Goal: Task Accomplishment & Management: Use online tool/utility

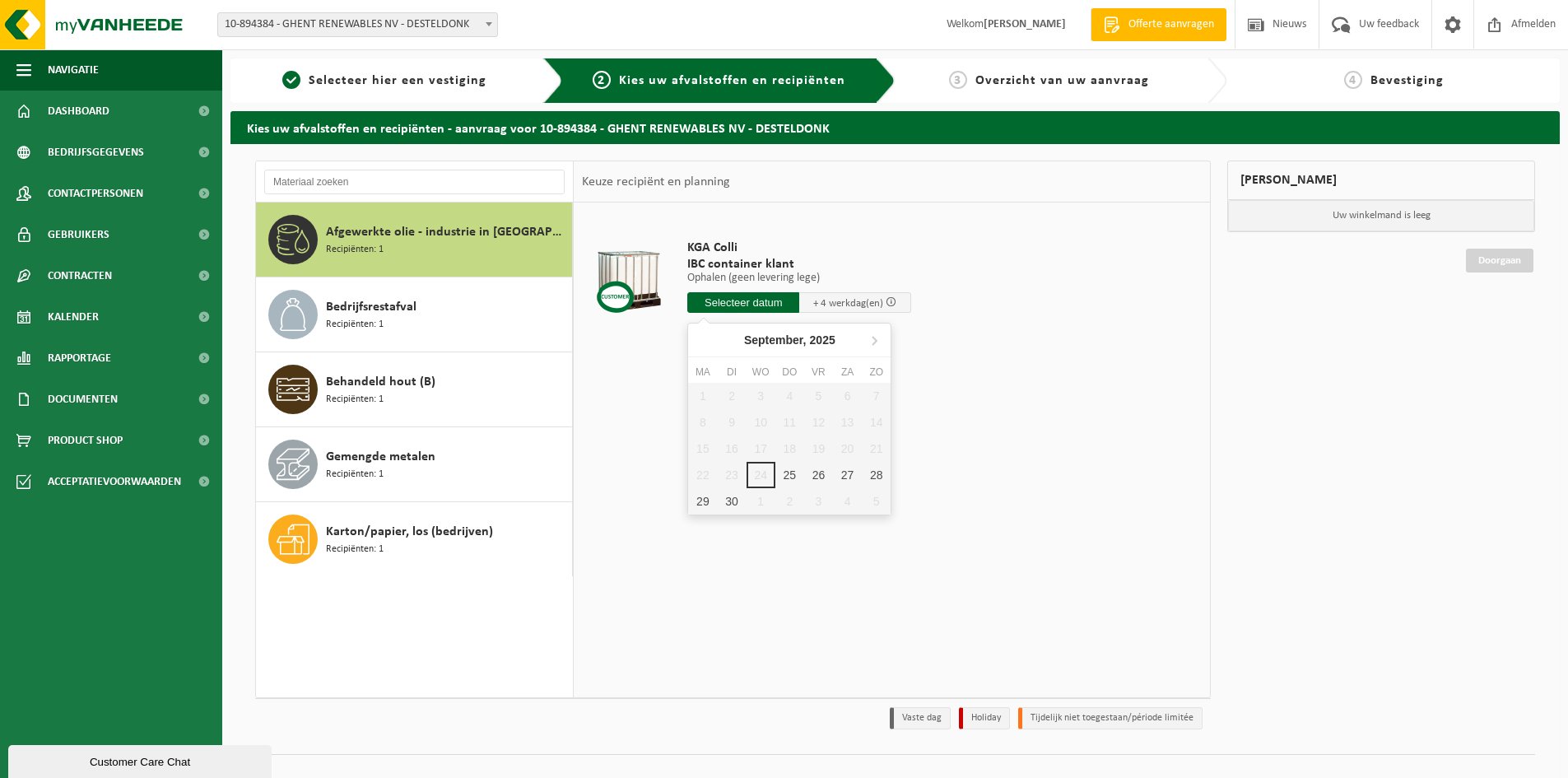
click at [770, 294] on input "text" at bounding box center [742, 302] width 112 height 21
click at [1053, 307] on td "KGA Colli IBC container klant Ophalen (geen levering lege) Ophalen (geen leveri…" at bounding box center [938, 280] width 527 height 139
click at [851, 260] on span "IBC container klant" at bounding box center [799, 264] width 224 height 16
click at [337, 260] on div "Afgewerkte olie - industrie in IBC Recipiënten: 1" at bounding box center [446, 239] width 242 height 49
click at [1387, 31] on span "Uw feedback" at bounding box center [1388, 24] width 69 height 49
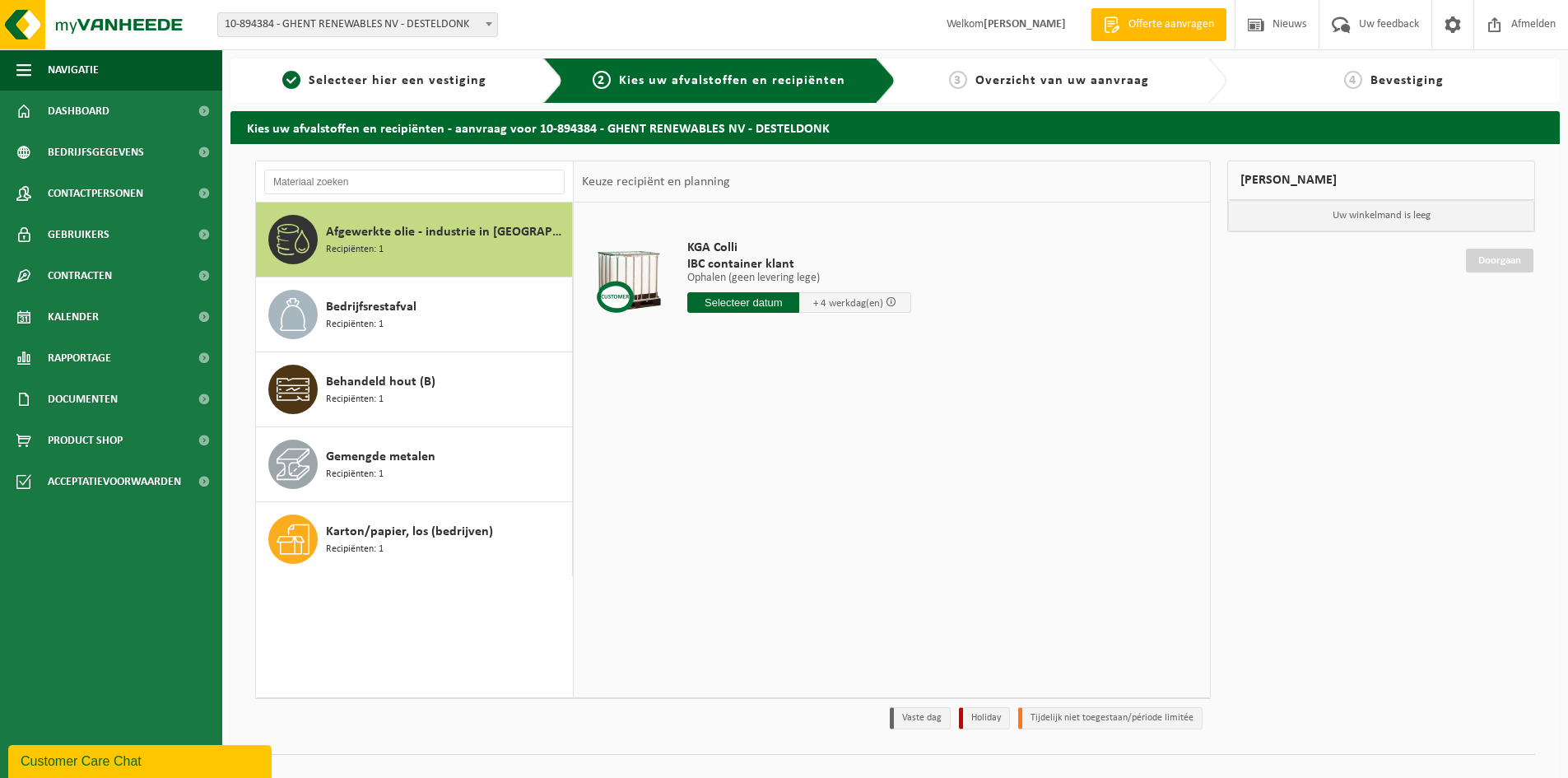
click at [616, 292] on div at bounding box center [629, 280] width 85 height 66
click at [706, 260] on span "IBC container klant" at bounding box center [799, 264] width 224 height 16
drag, startPoint x: 194, startPoint y: 771, endPoint x: 194, endPoint y: 1166, distance: 395.0
click at [194, 771] on button "Customer Care Chat" at bounding box center [139, 762] width 263 height 33
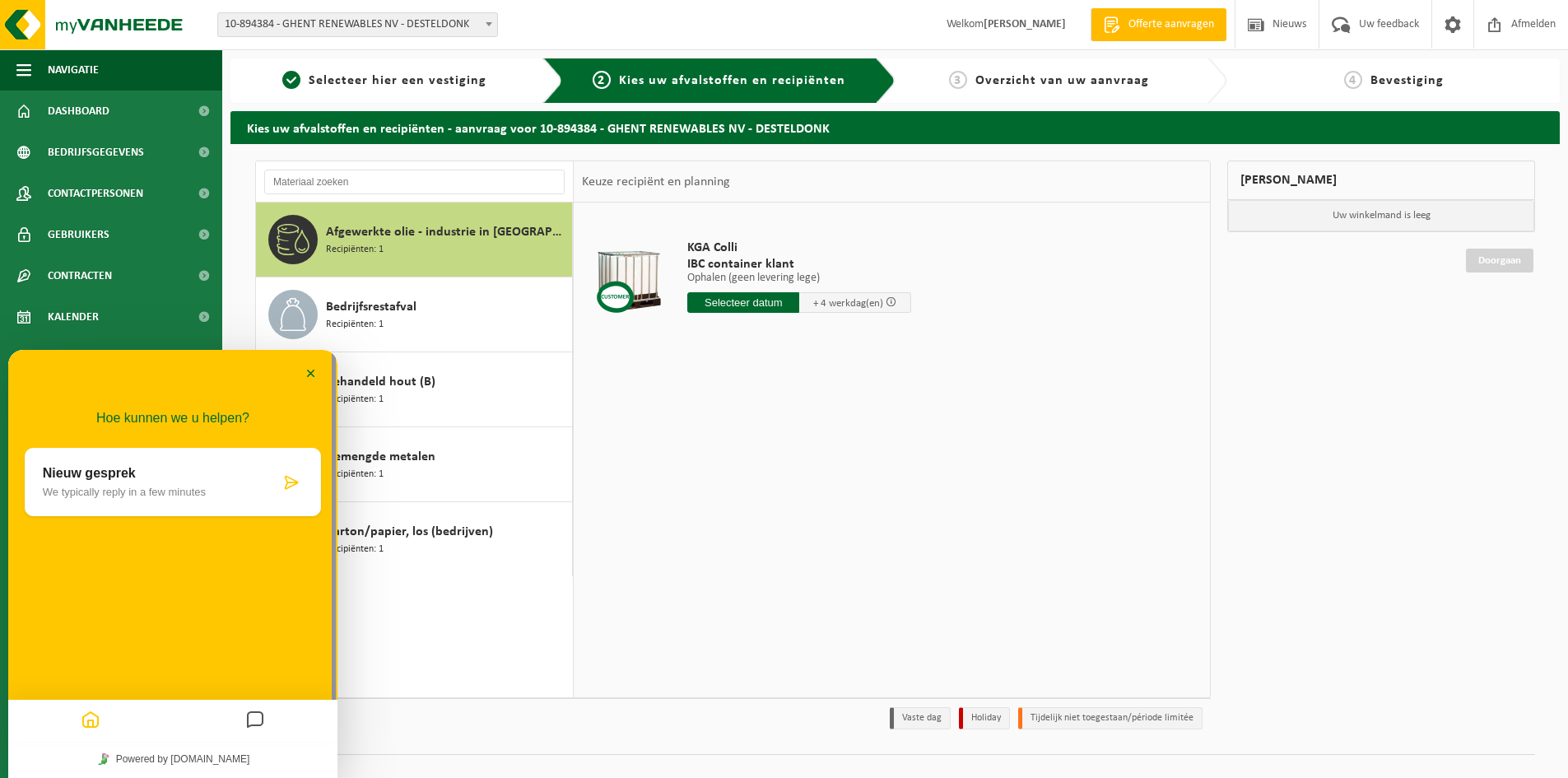
click at [142, 505] on div "Nieuw gesprek We typically reply in a few minutes" at bounding box center [172, 482] width 296 height 69
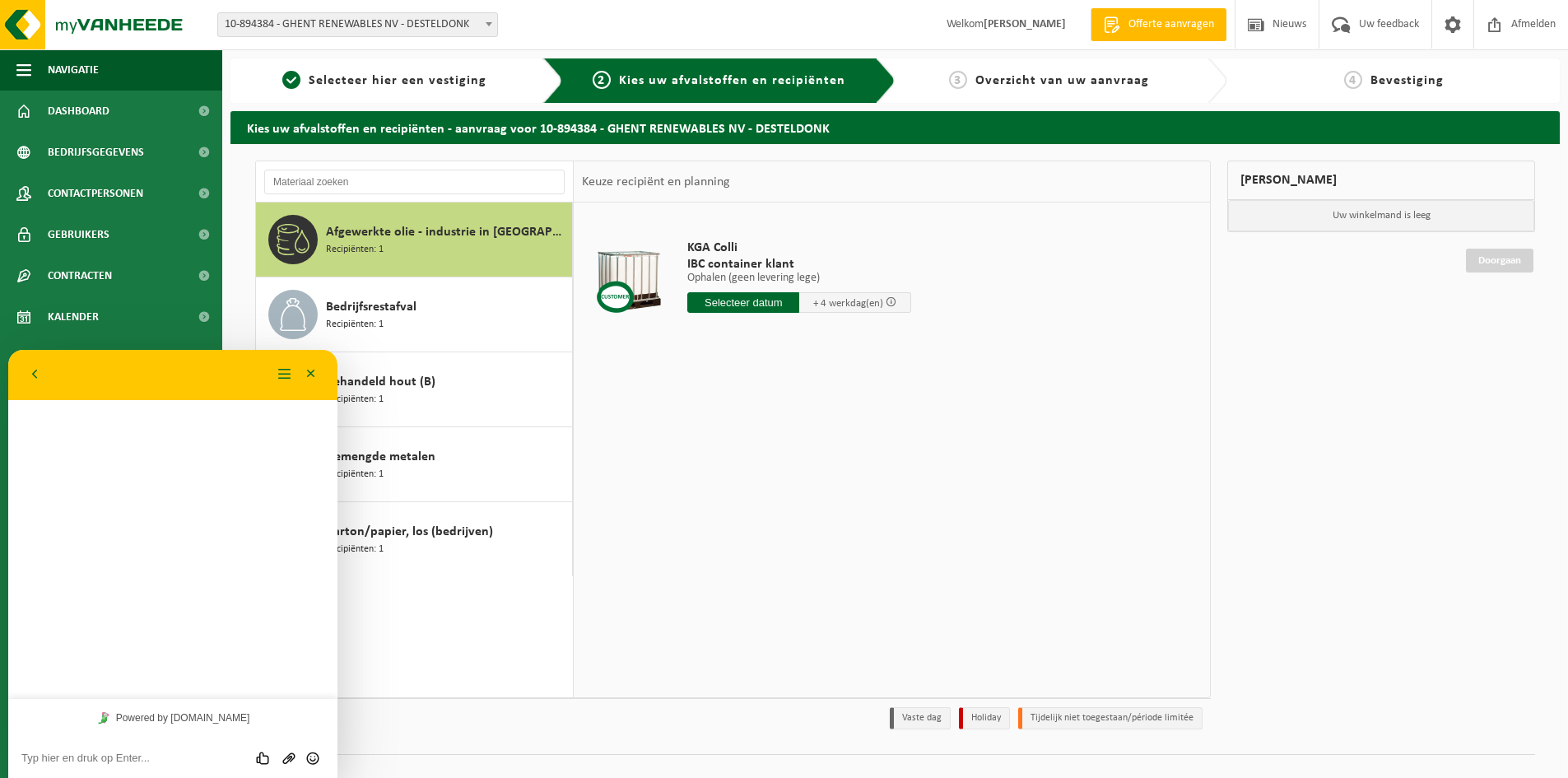
click at [168, 756] on textarea at bounding box center [173, 757] width 303 height 13
click at [249, 733] on textarea "Beste ik wil een KGA colli laten wisselen maar via de website lukt enkel ophale…" at bounding box center [173, 746] width 303 height 37
click at [61, 747] on textarea "Beste ik wil een KGA colli laten wisselen via de website lukt enkel ophalen (ge…" at bounding box center [173, 746] width 303 height 37
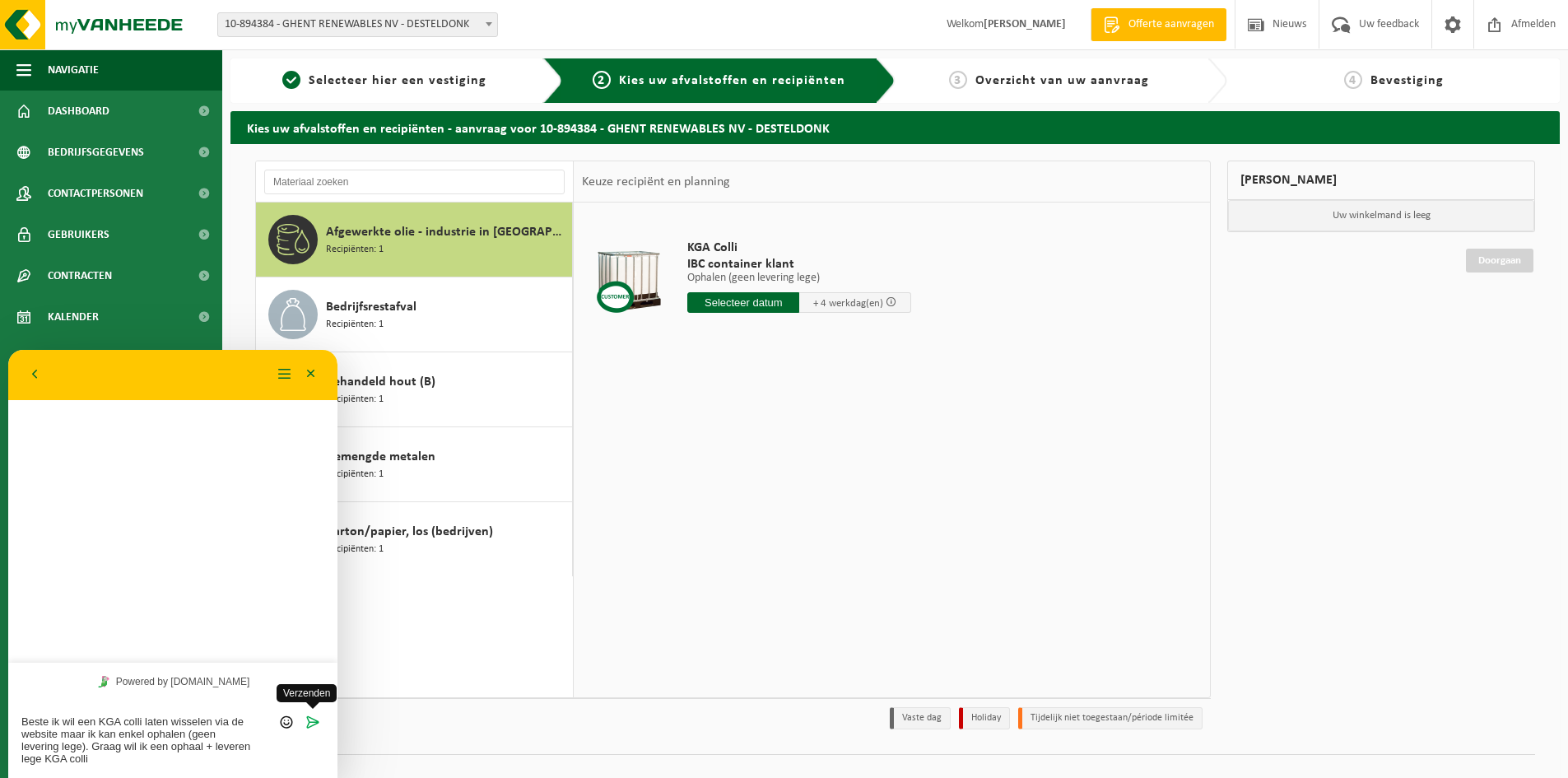
type textarea "Beste ik wil een KGA colli laten wisselen via de website maar ik kan enkel opha…"
click at [306, 719] on icon "Verzenden" at bounding box center [313, 722] width 15 height 15
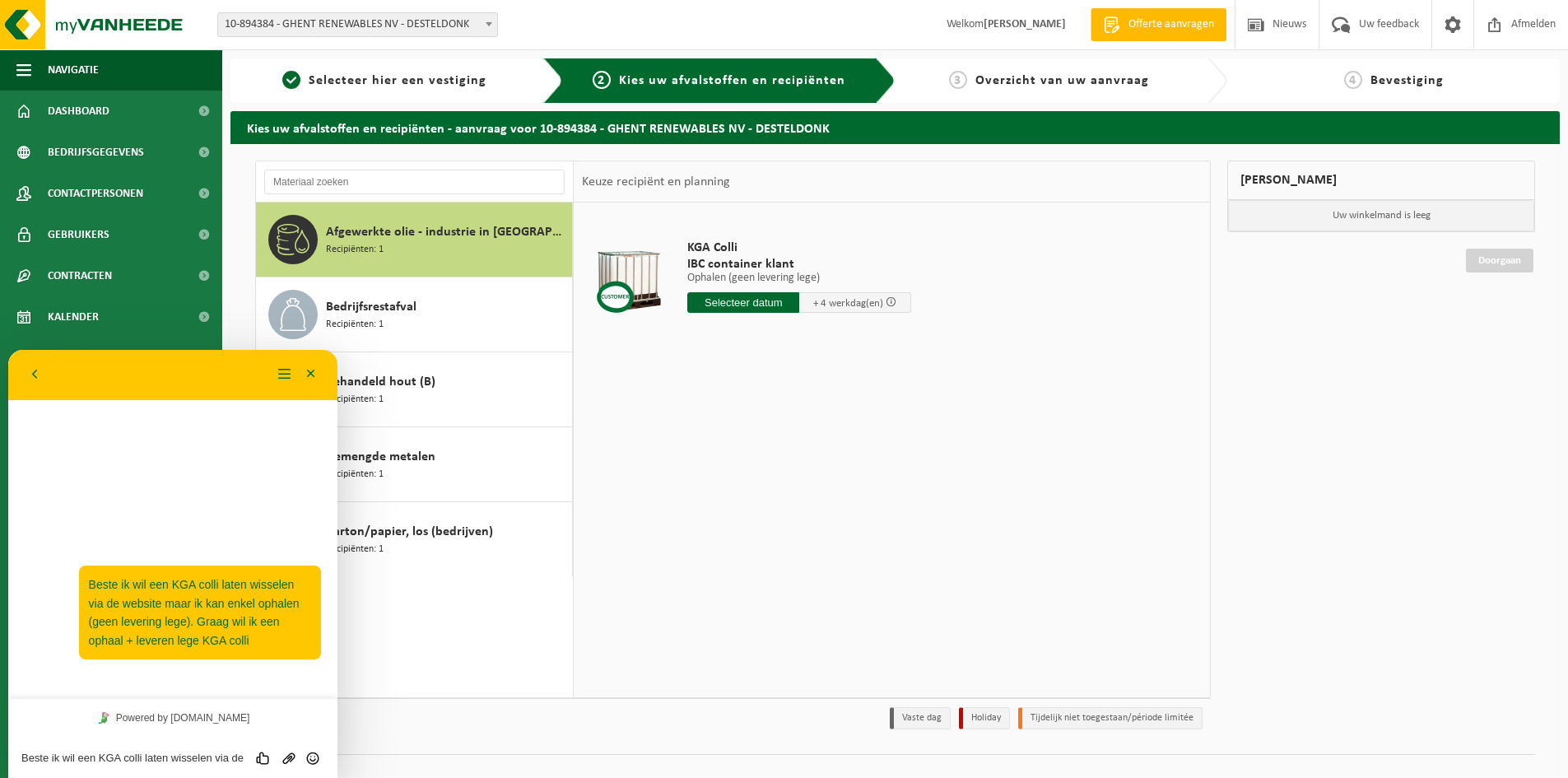
click at [1314, 219] on p "Uw winkelmand is leeg" at bounding box center [1380, 215] width 306 height 31
click at [617, 276] on div at bounding box center [629, 280] width 85 height 66
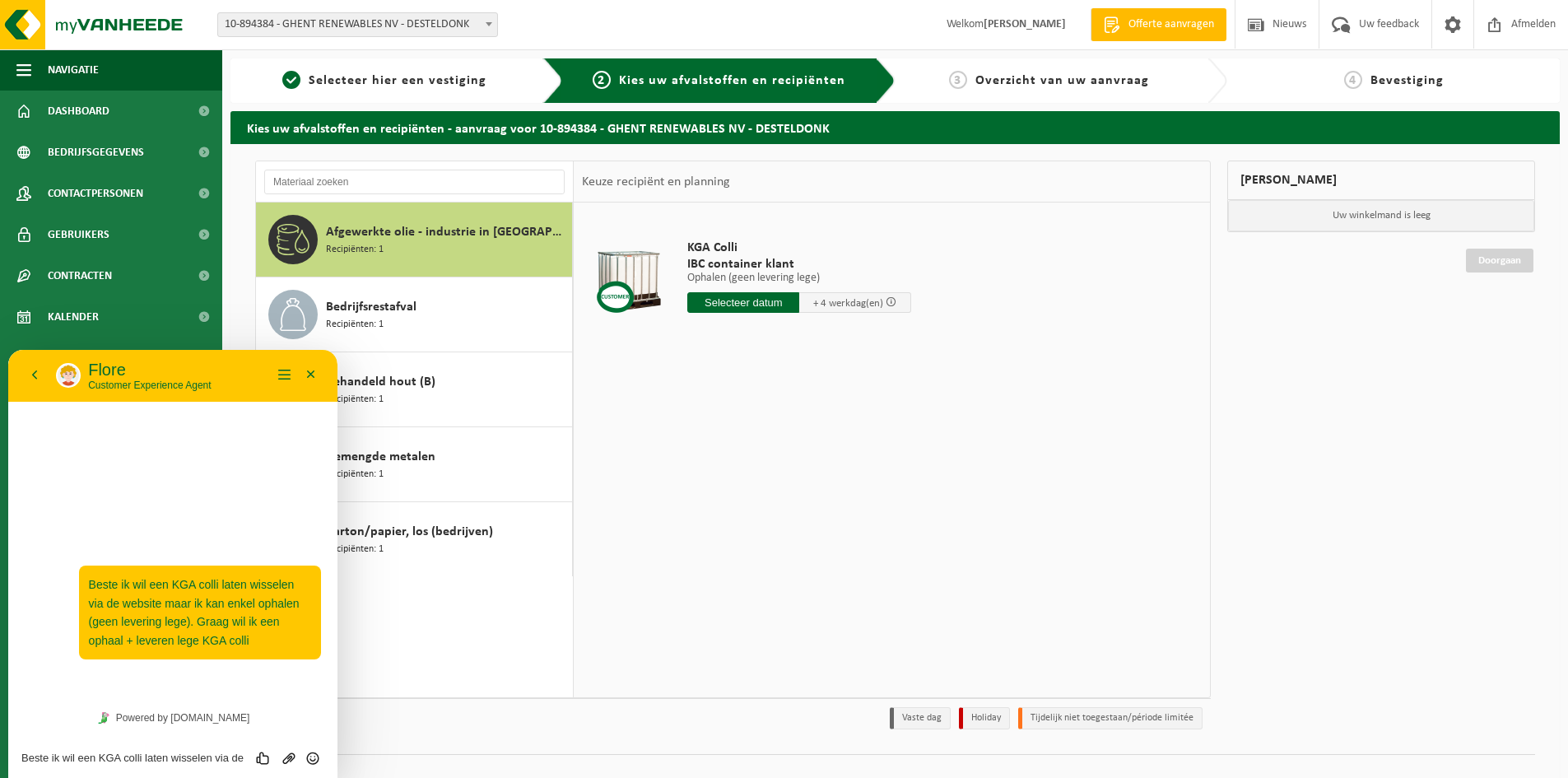
click at [346, 238] on span "Afgewerkte olie - industrie in IBC" at bounding box center [446, 232] width 242 height 20
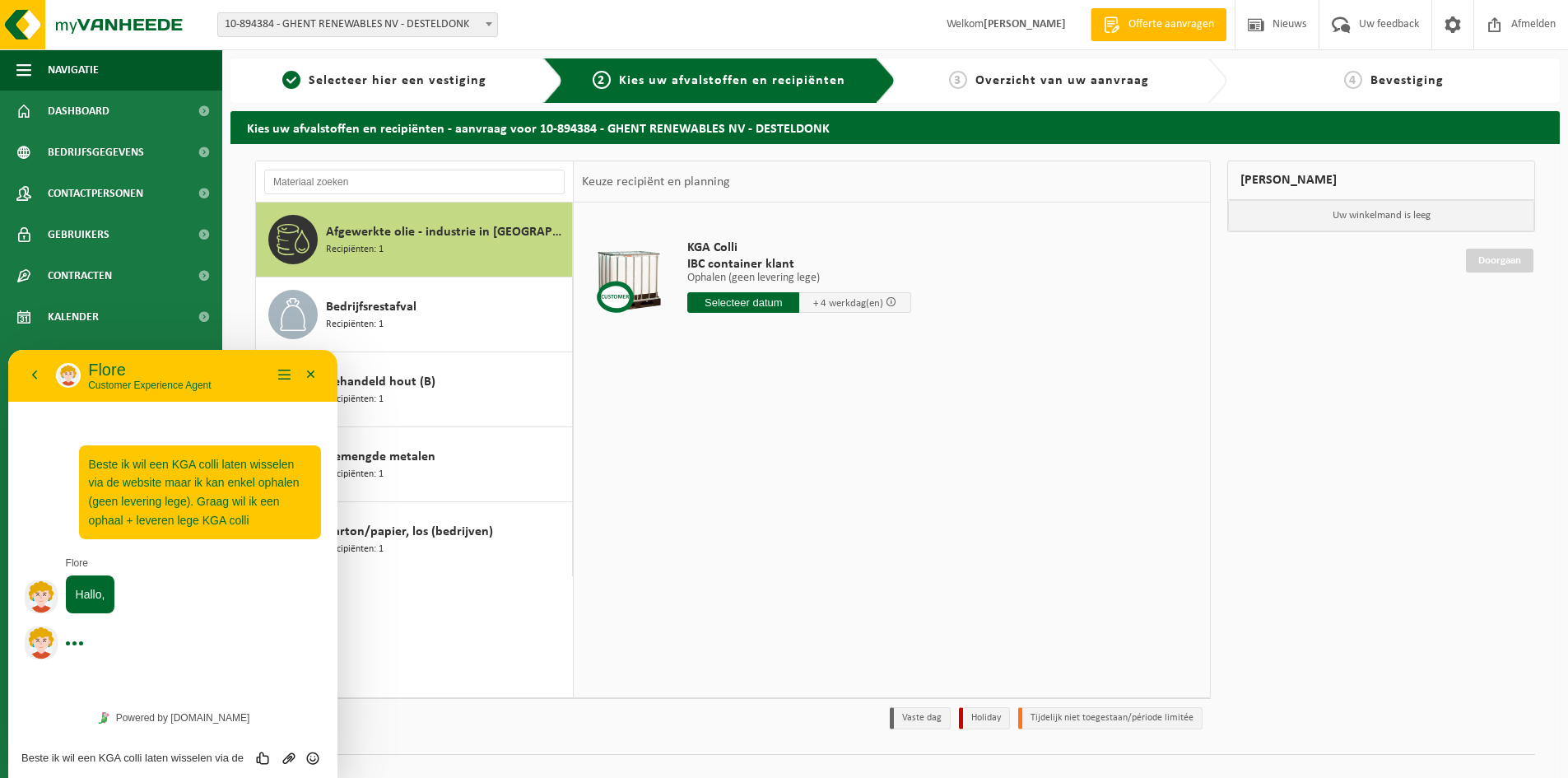
click at [799, 574] on div "KGA Colli IBC container klant Ophalen (geen levering lege) Ophalen (geen leveri…" at bounding box center [892, 449] width 636 height 494
click at [239, 386] on p "Customer Experience Agent" at bounding box center [179, 385] width 183 height 11
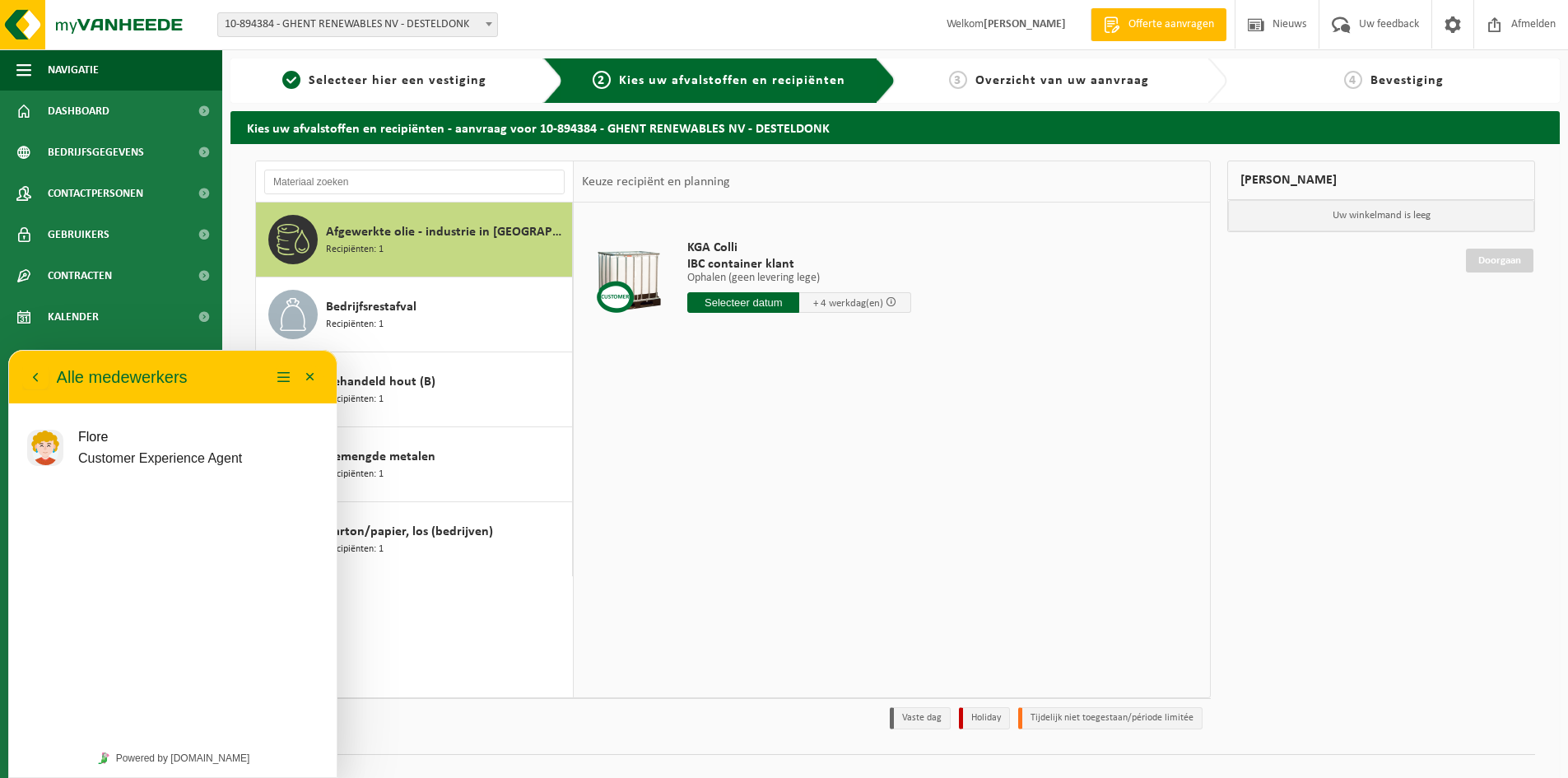
click at [214, 383] on div "Terug Alle medewerkers" at bounding box center [147, 377] width 248 height 26
click at [315, 377] on button "Minimaliseer" at bounding box center [310, 377] width 26 height 24
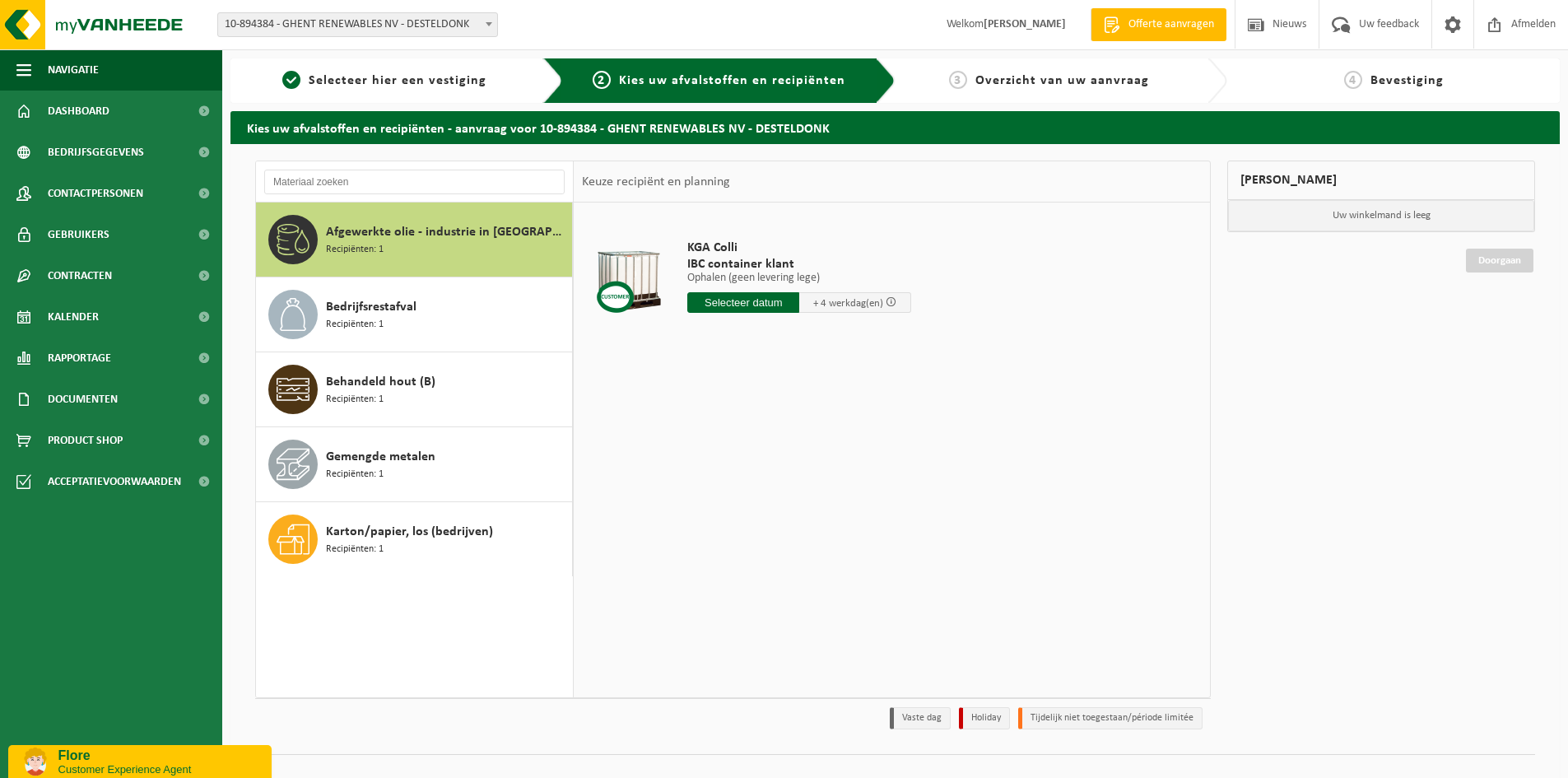
click at [207, 743] on div "Customer Care Chat Flore Customer Experience Agent" at bounding box center [141, 760] width 267 height 36
click at [207, 748] on p "Flore" at bounding box center [158, 755] width 201 height 15
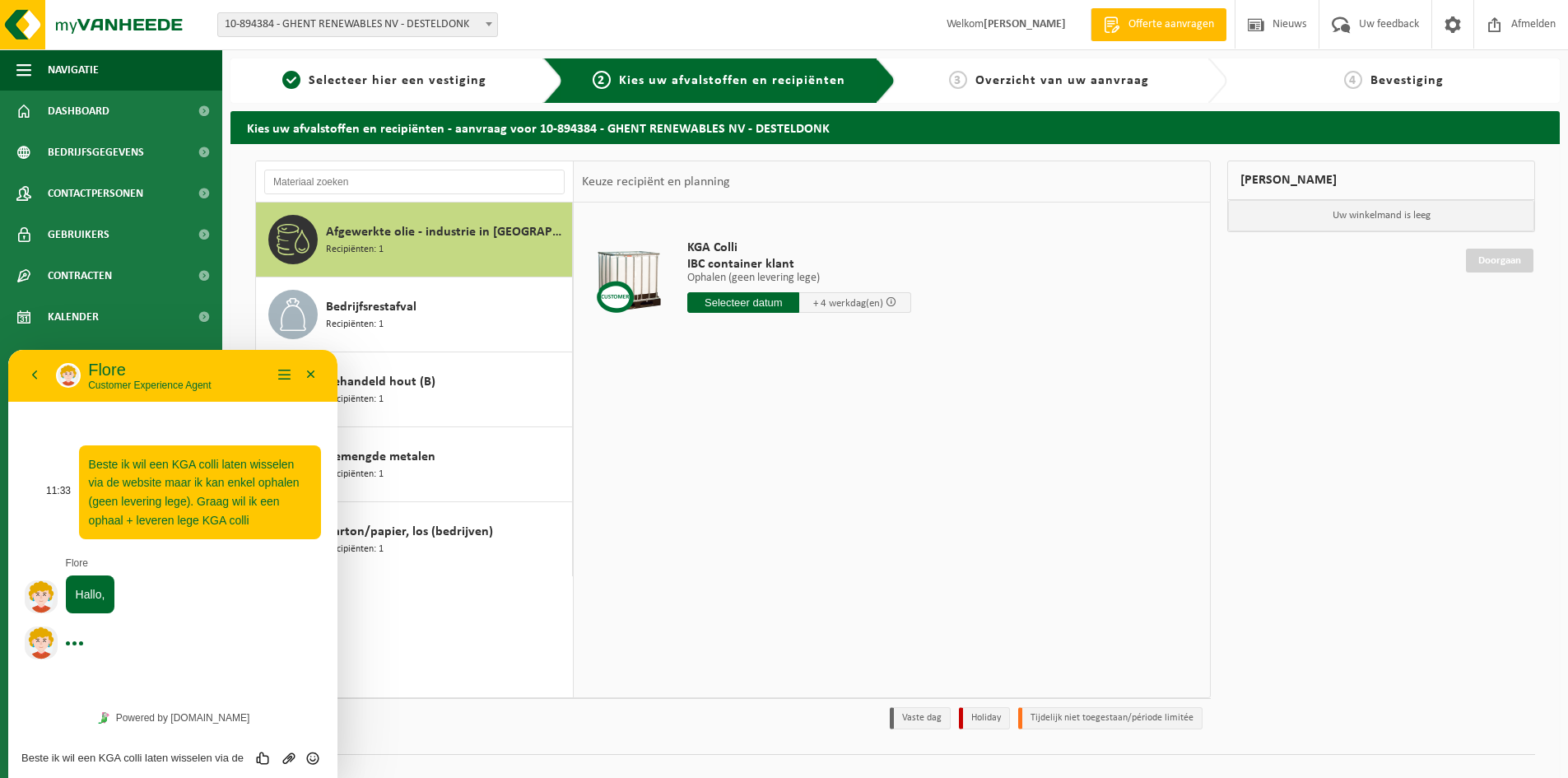
drag, startPoint x: 181, startPoint y: 363, endPoint x: 145, endPoint y: 500, distance: 141.7
click at [338, 456] on html "Terug Flore Flore Customer Experience Agent Menu Minimaliseer Terug Powered by …" at bounding box center [172, 564] width 329 height 428
click at [35, 379] on button "Terug" at bounding box center [35, 375] width 26 height 24
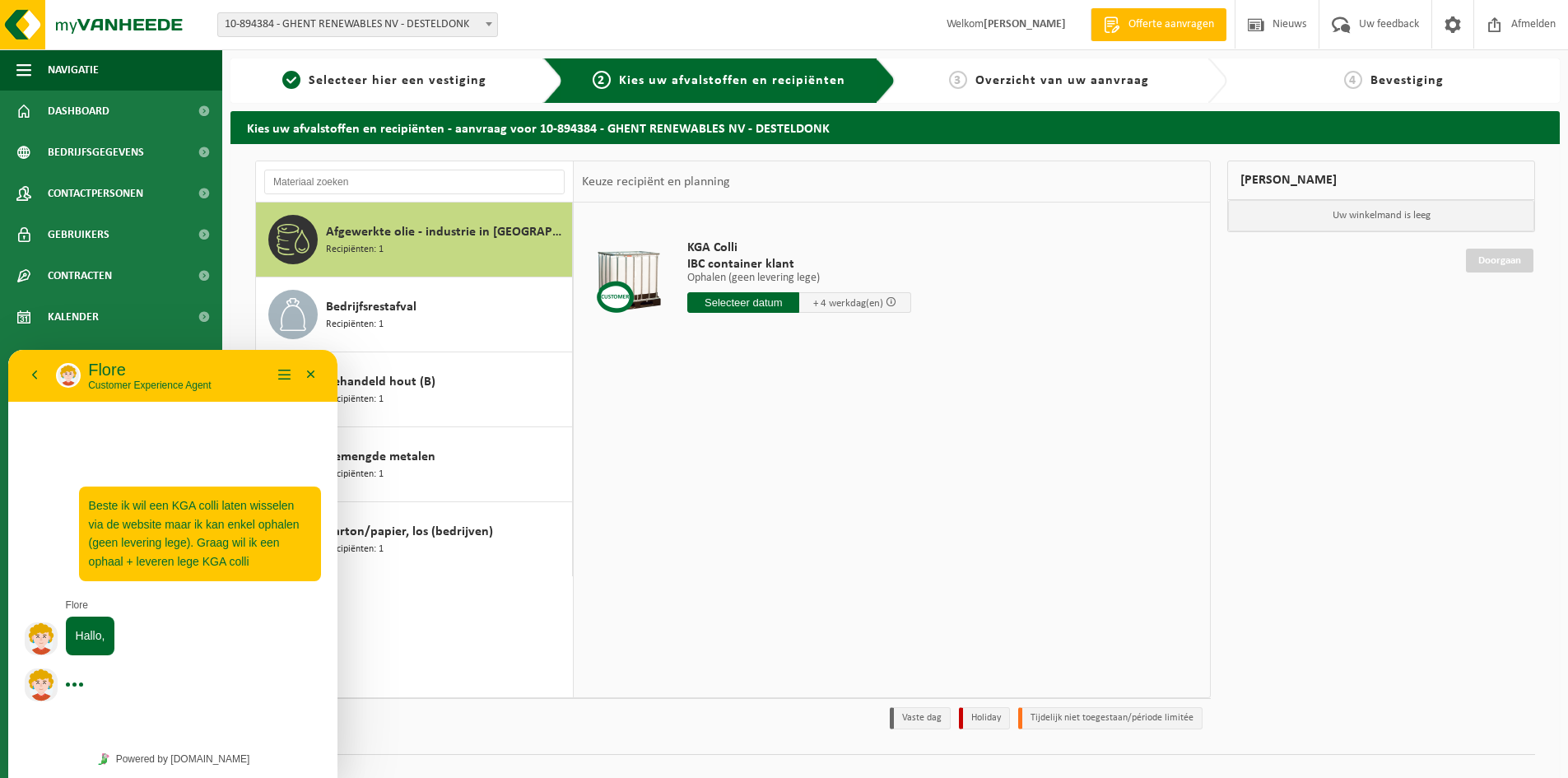
click at [227, 365] on p "Flore" at bounding box center [179, 369] width 183 height 20
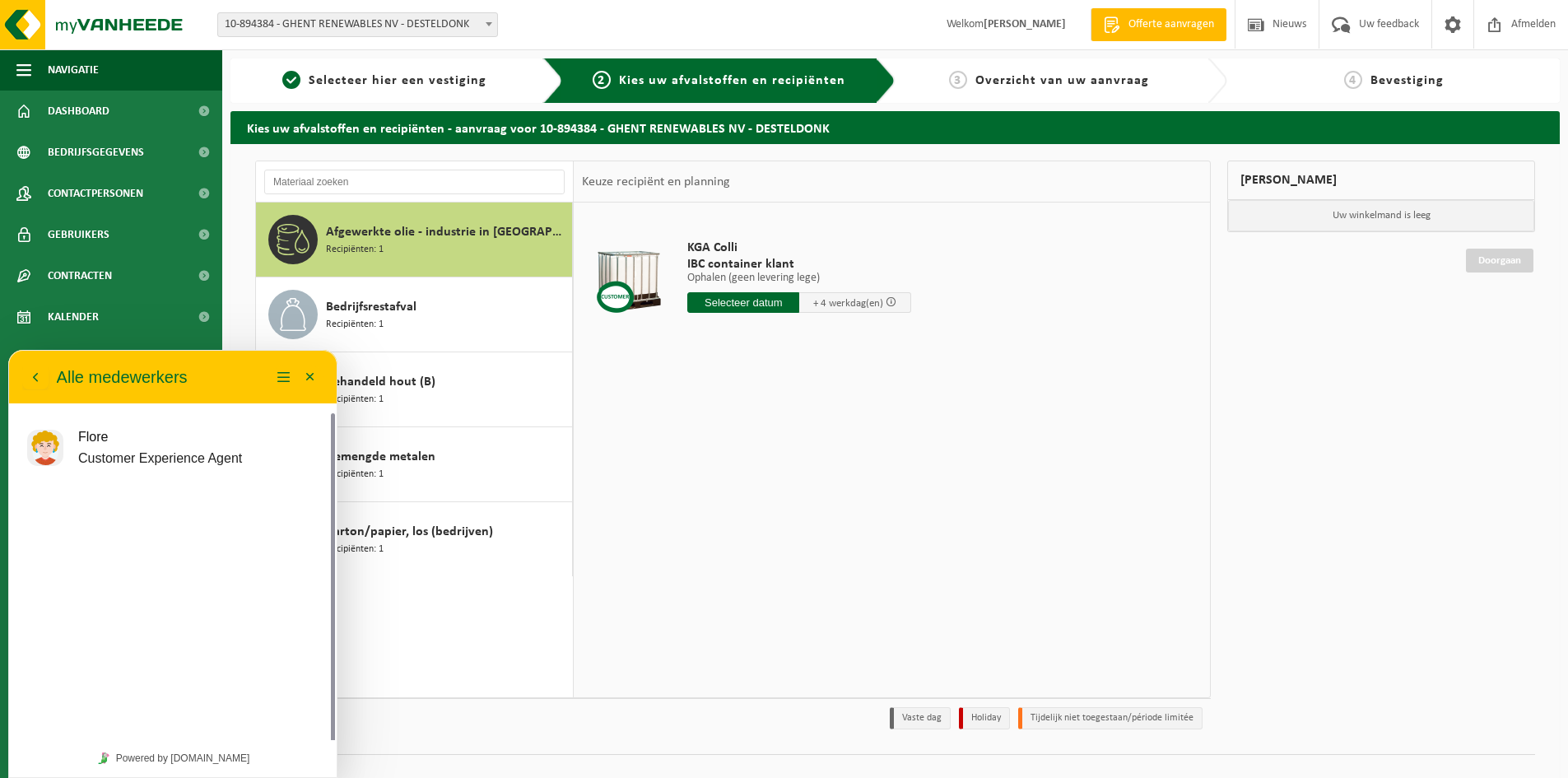
click at [227, 360] on div "Terug Alle medewerkers Menu Minimaliseer" at bounding box center [172, 377] width 327 height 53
click at [313, 376] on button "Minimaliseer" at bounding box center [310, 377] width 26 height 24
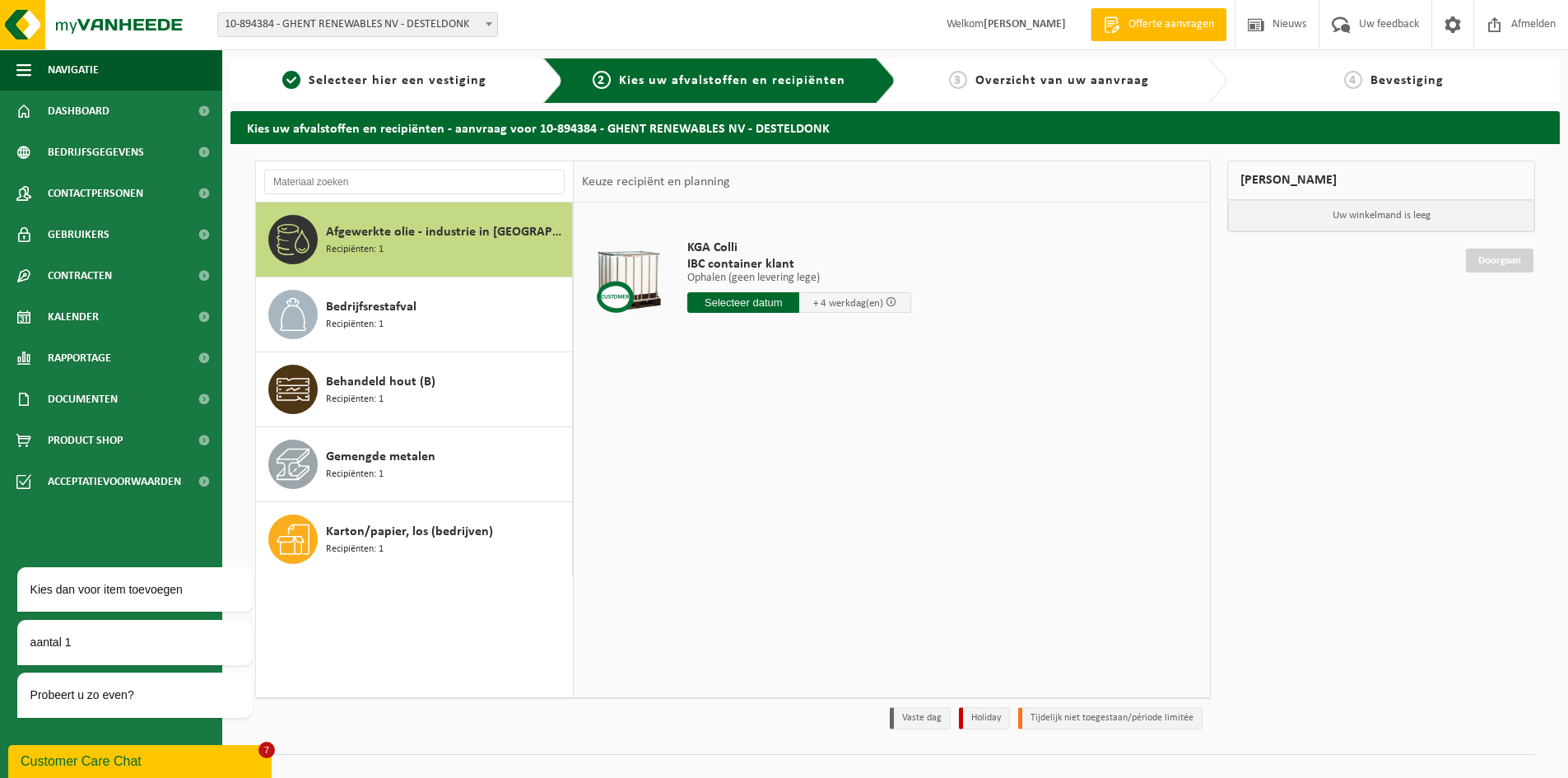
click at [250, 754] on div "Customer Care Chat" at bounding box center [140, 761] width 239 height 20
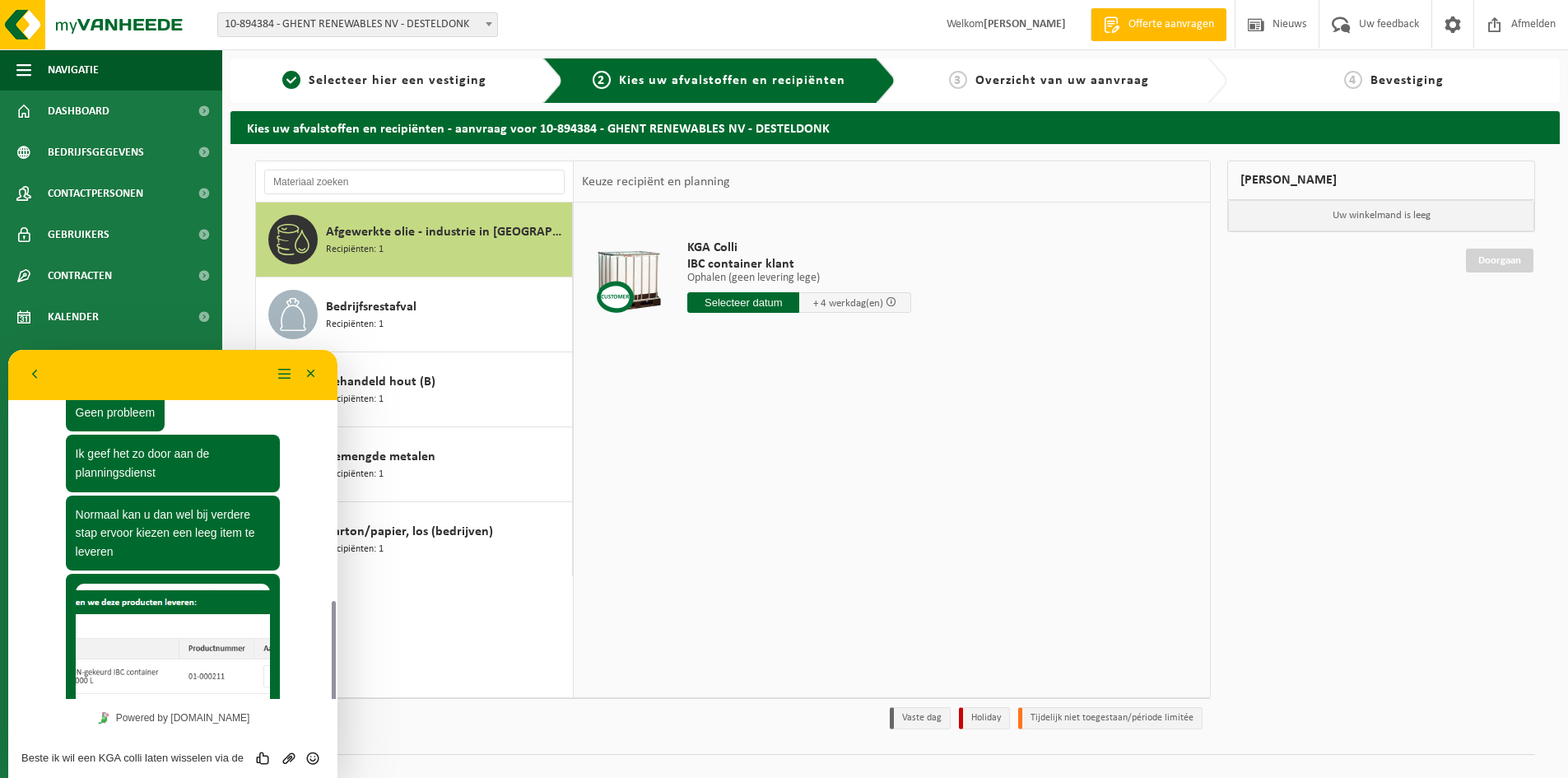
scroll to position [438, 0]
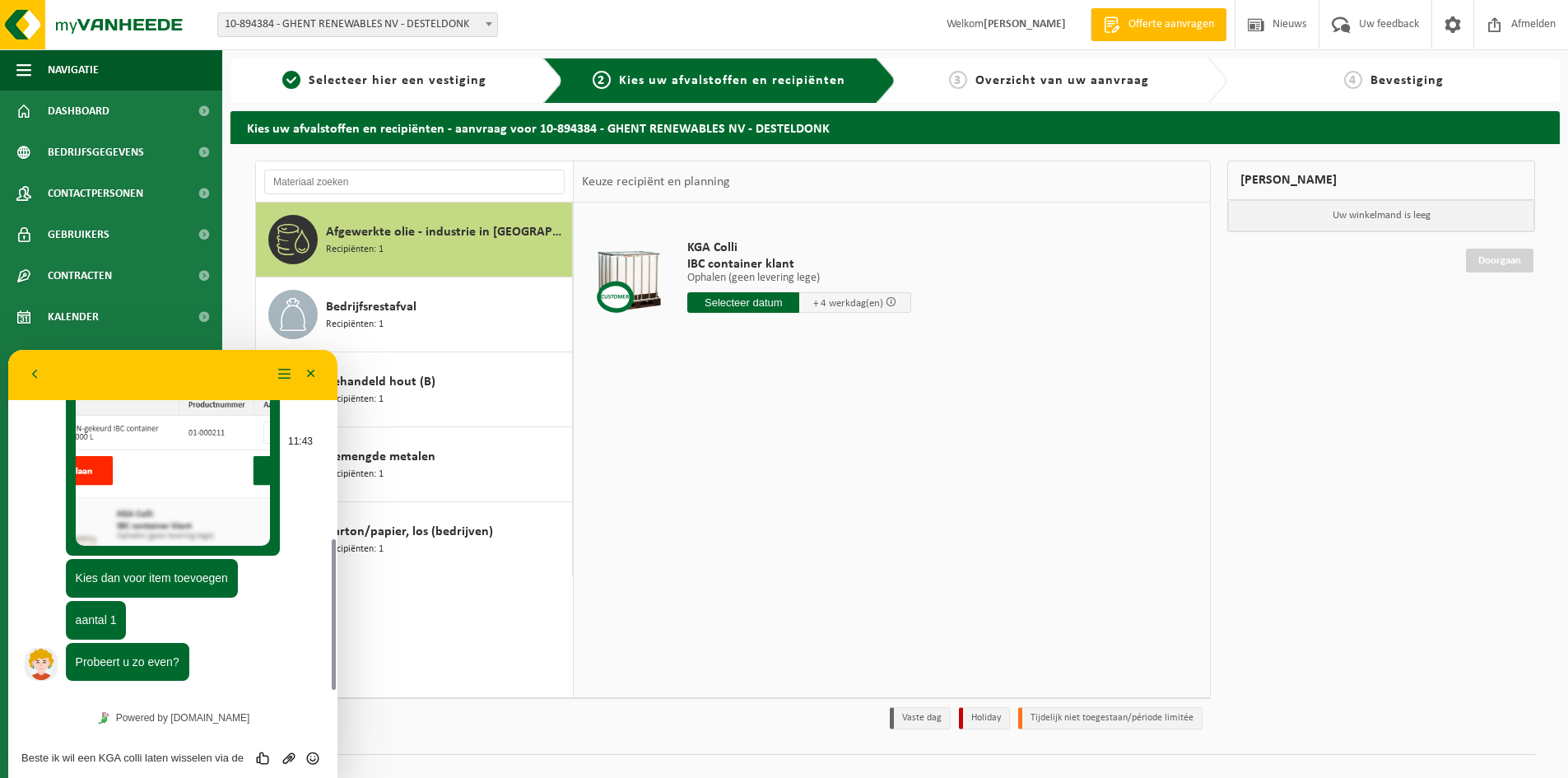
click at [158, 458] on img at bounding box center [173, 442] width 195 height 206
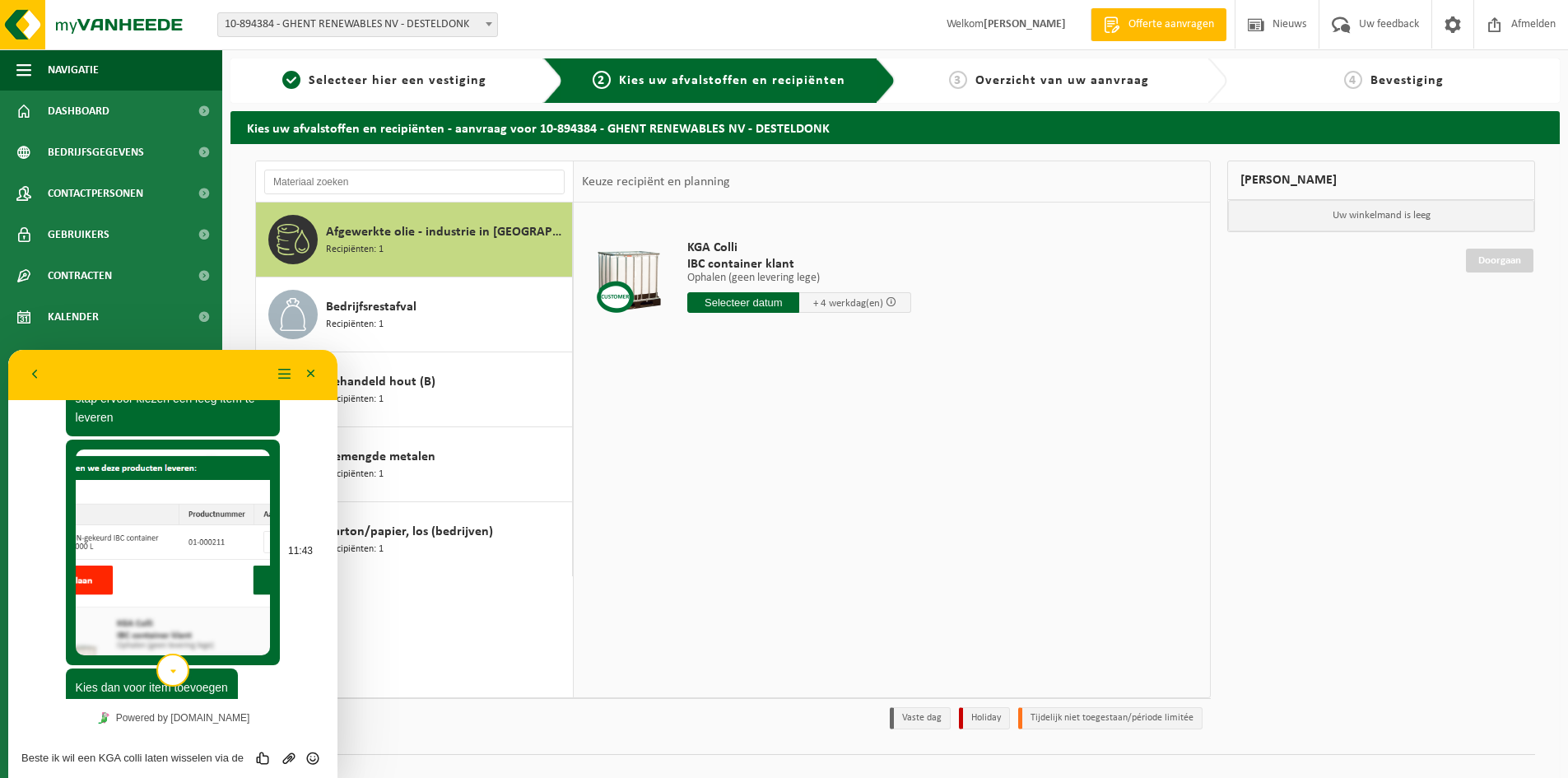
scroll to position [109, 0]
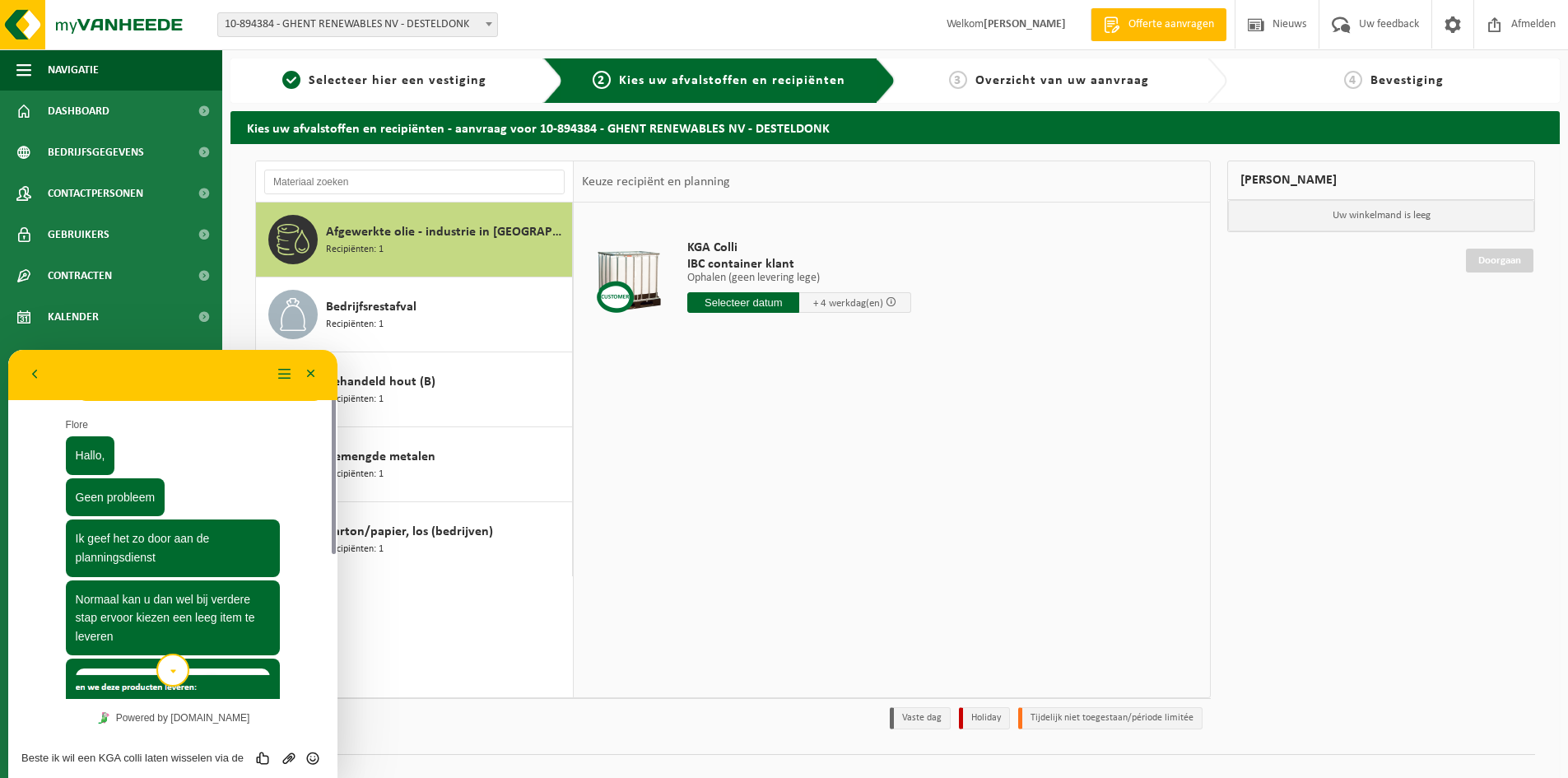
click at [756, 300] on input "text" at bounding box center [742, 302] width 112 height 21
click at [819, 481] on div "26" at bounding box center [818, 475] width 29 height 26
type input "Van 2025-09-26"
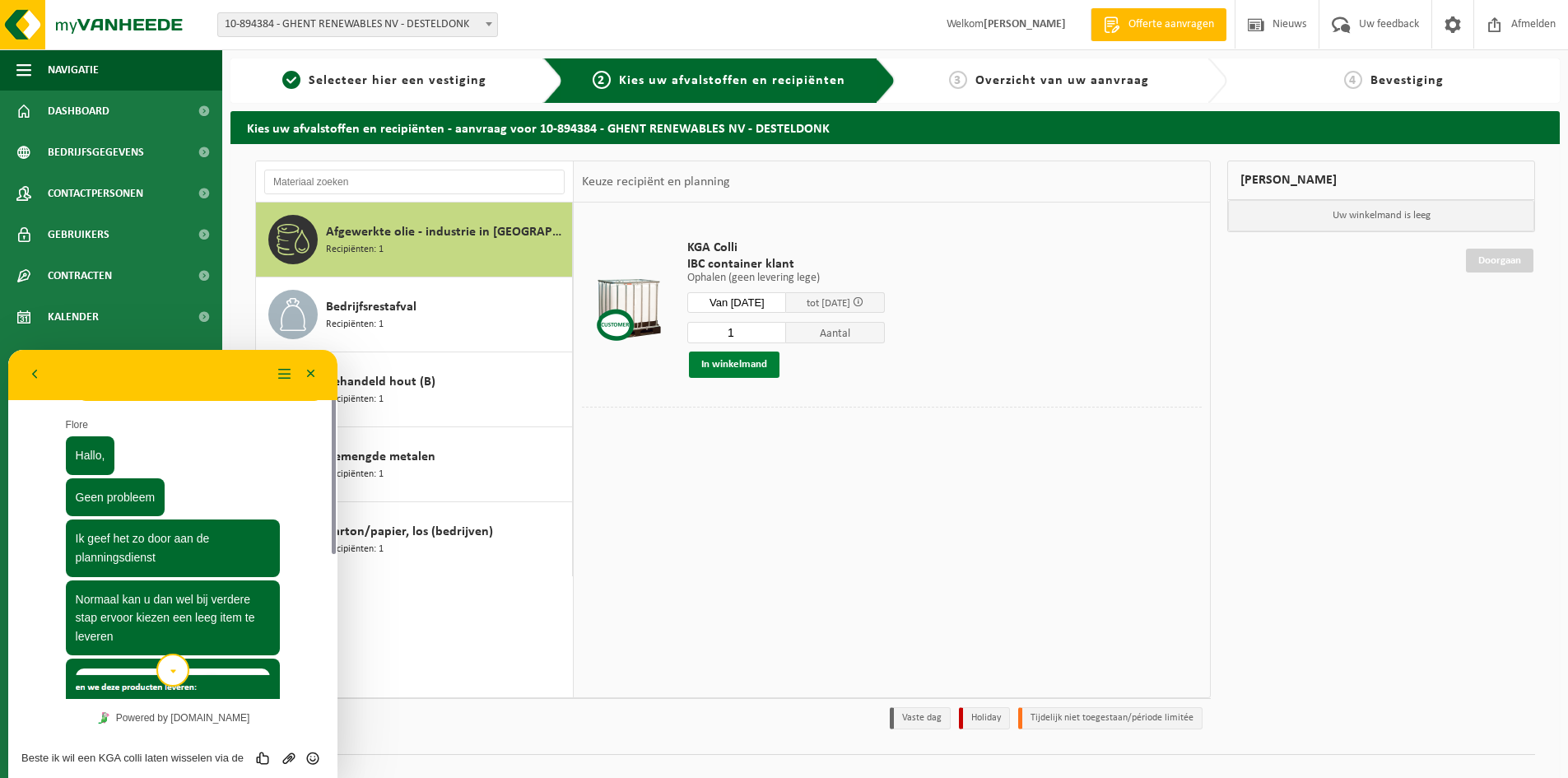
click at [748, 370] on button "In winkelmand" at bounding box center [734, 365] width 90 height 26
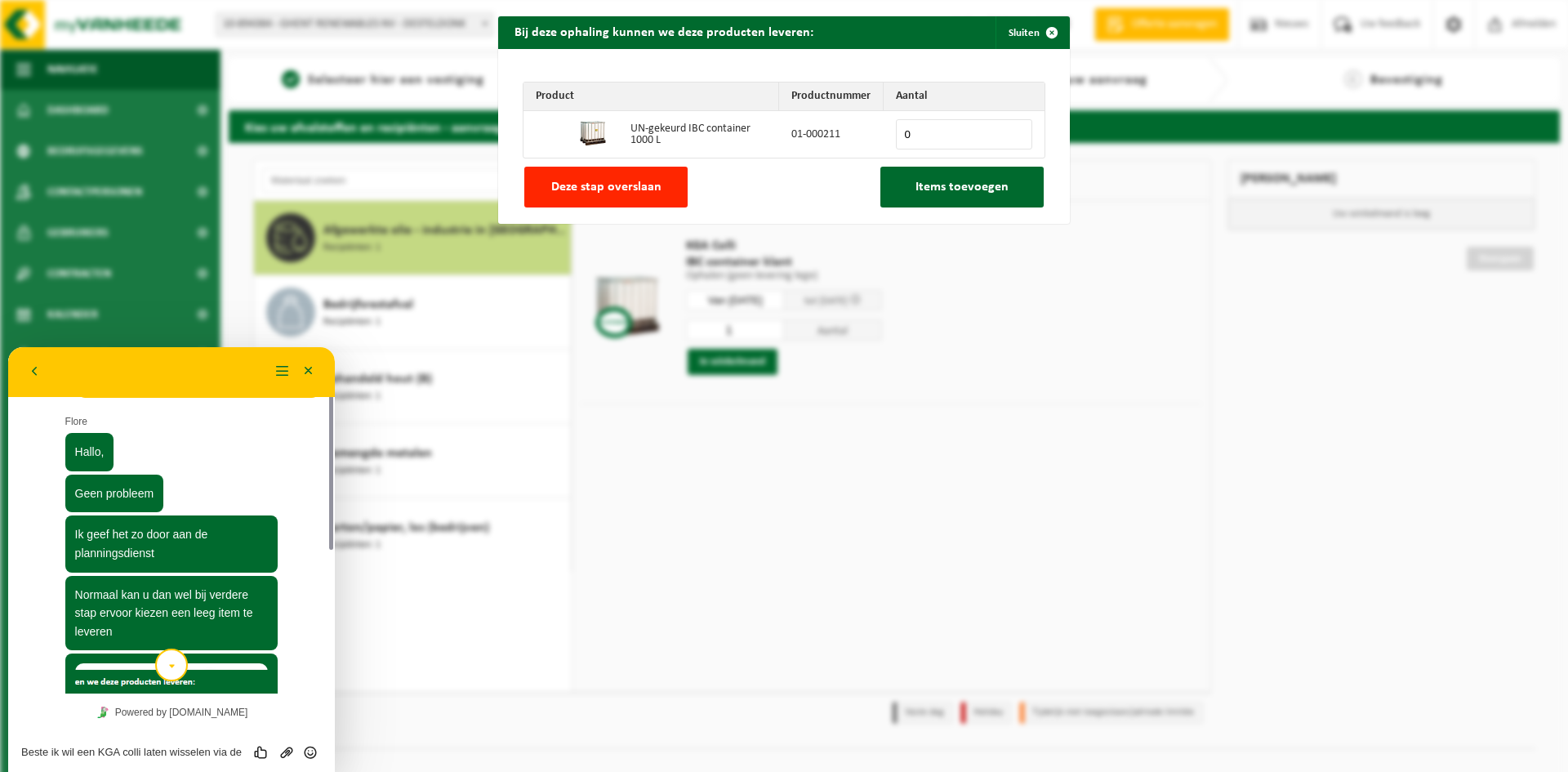
click at [914, 135] on input "0" at bounding box center [964, 134] width 136 height 30
type input "1"
click at [973, 183] on span "Items toevoegen" at bounding box center [961, 186] width 93 height 13
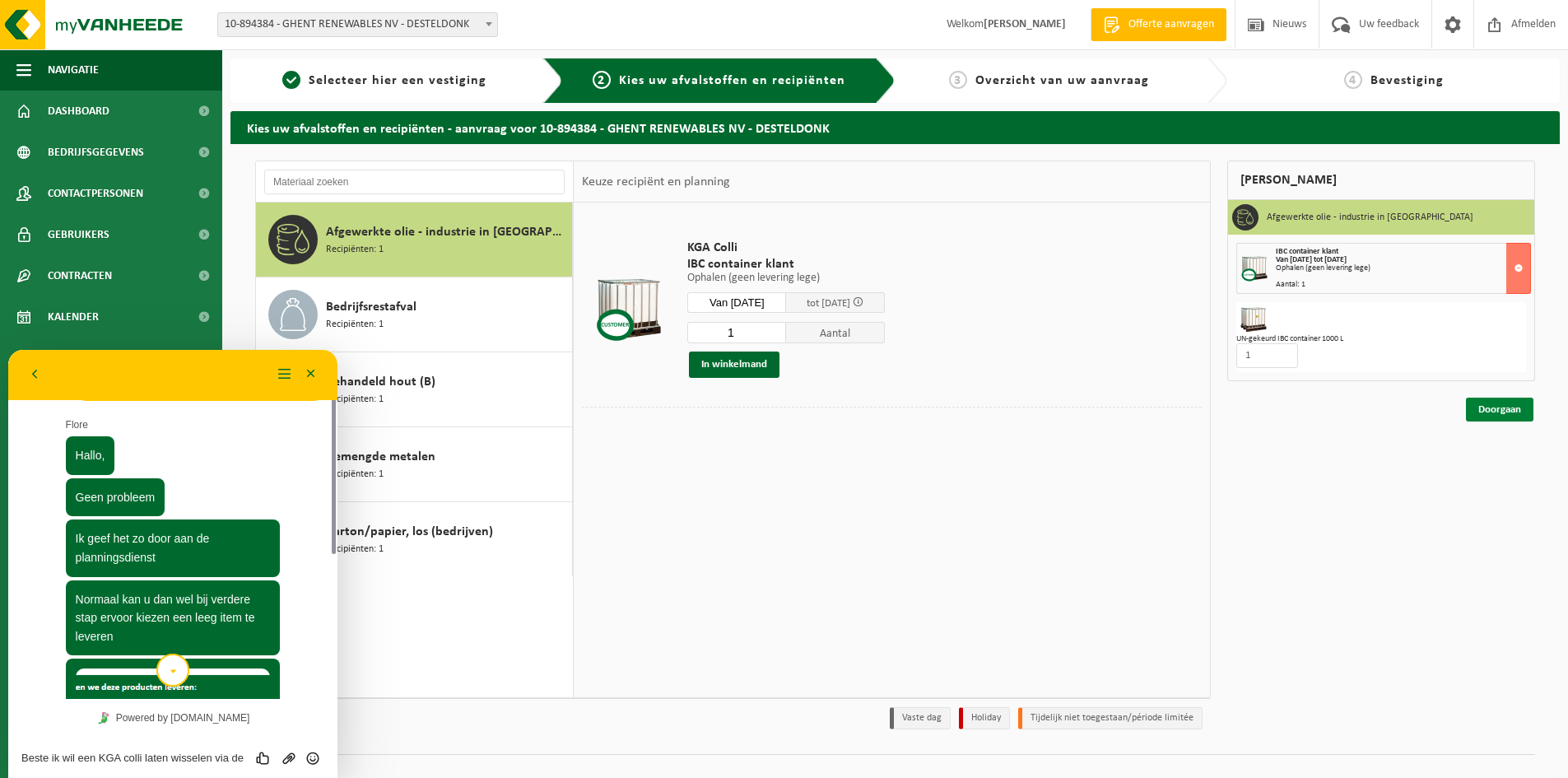
click at [1503, 408] on link "Doorgaan" at bounding box center [1499, 409] width 68 height 23
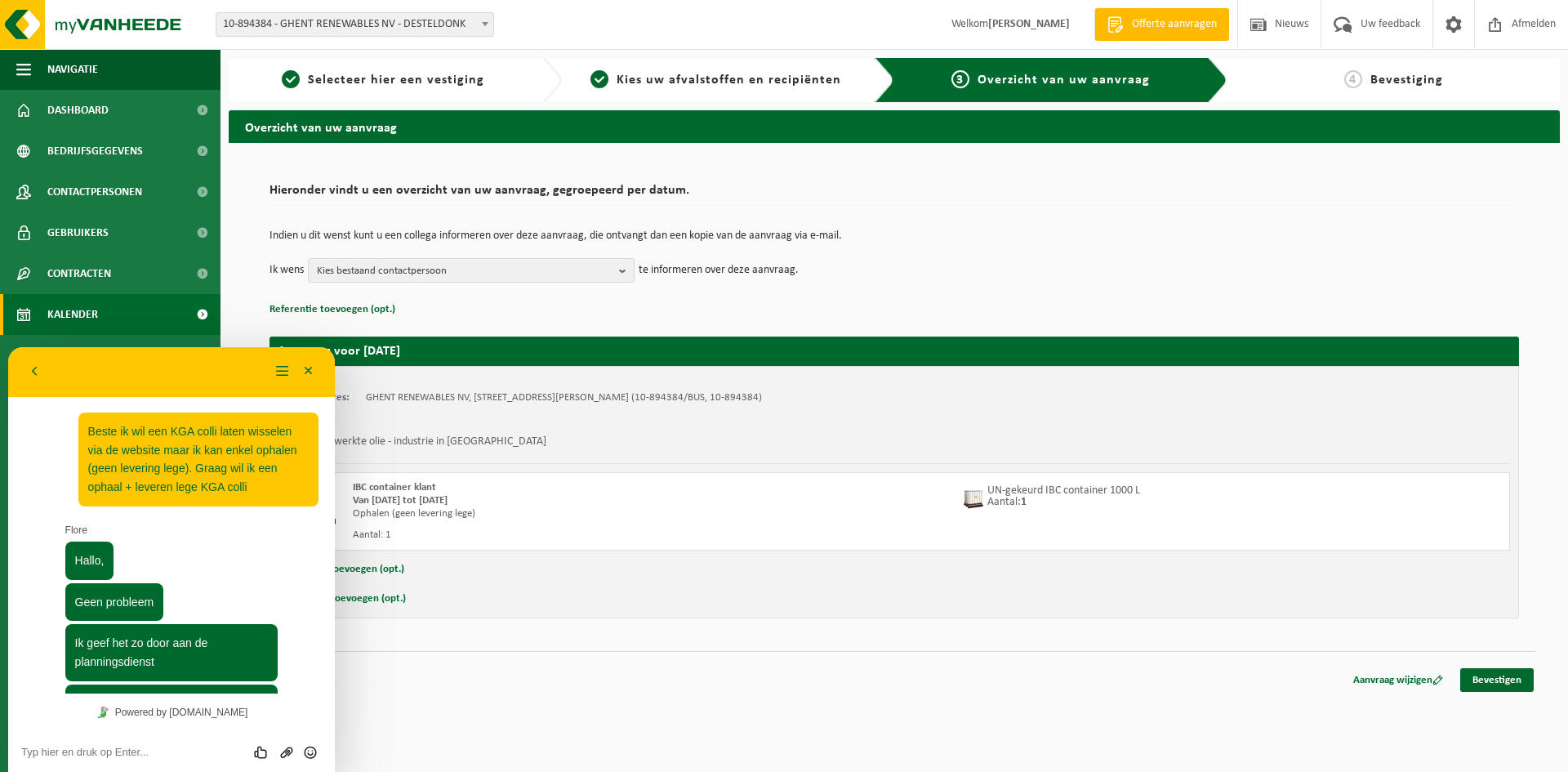
scroll to position [430, 0]
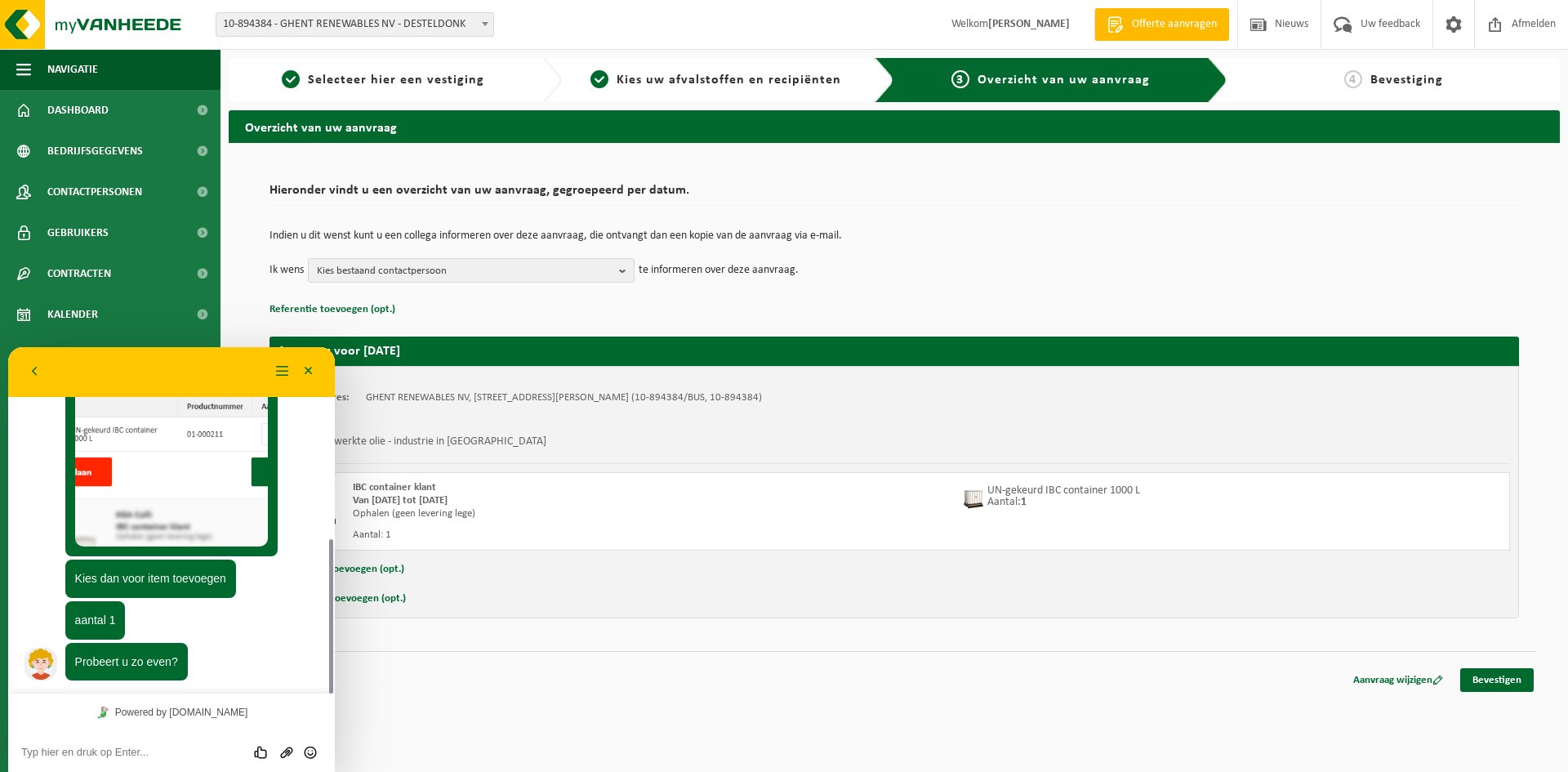
drag, startPoint x: 81, startPoint y: 757, endPoint x: 114, endPoint y: 741, distance: 36.7
click at [91, 744] on div "Beoordeel deze chat Upload bestand Emoji invoeren" at bounding box center [171, 750] width 301 height 15
type textarea "dit os gebeurd"
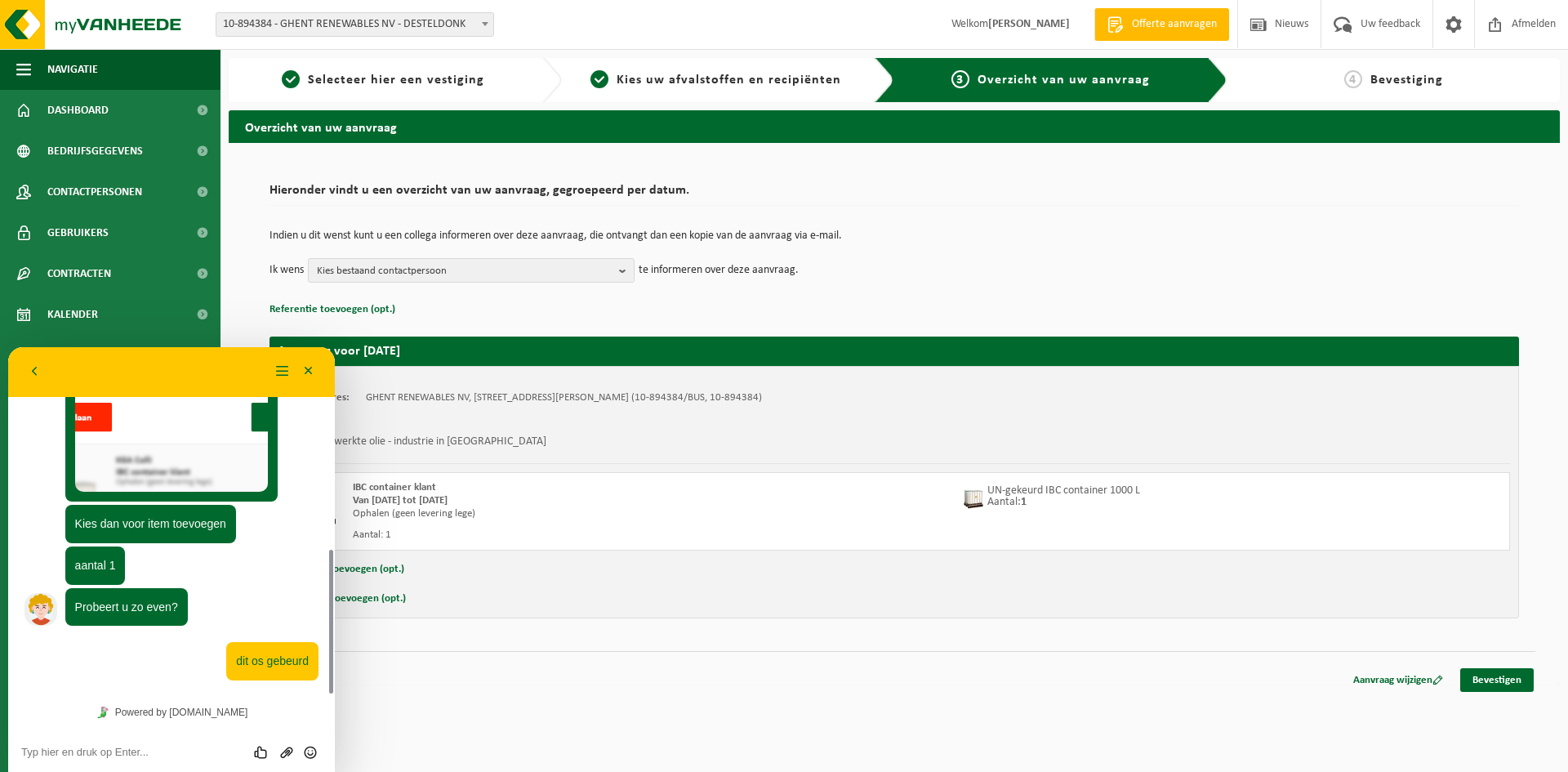
click at [115, 735] on div "Beoordeel deze chat Upload bestand Emoji invoeren" at bounding box center [171, 750] width 327 height 40
click at [257, 657] on span "dit os gebeurd" at bounding box center [272, 660] width 72 height 13
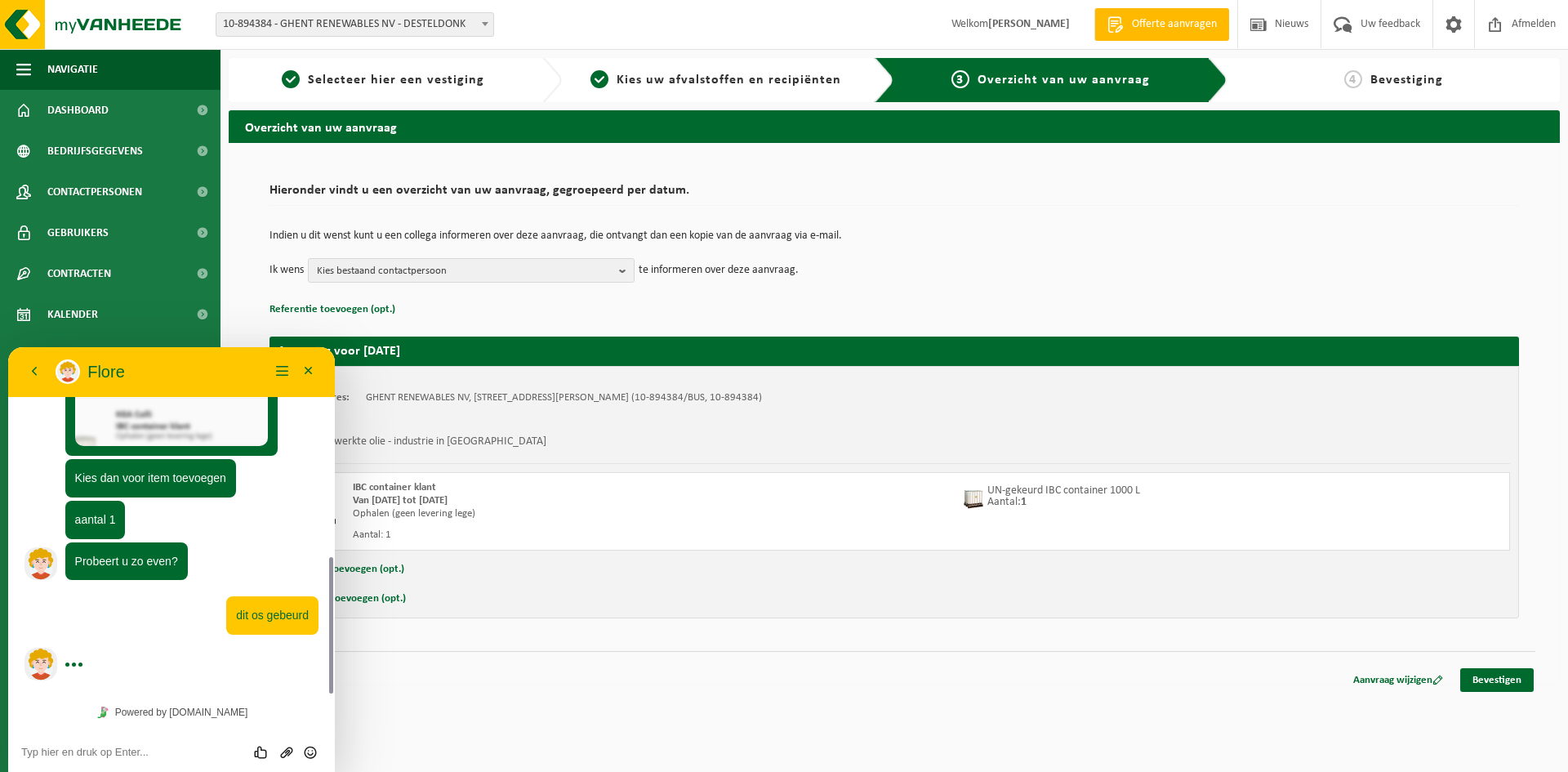
drag, startPoint x: 199, startPoint y: 370, endPoint x: 245, endPoint y: 374, distance: 46.2
click at [245, 374] on p "Flore" at bounding box center [177, 371] width 182 height 20
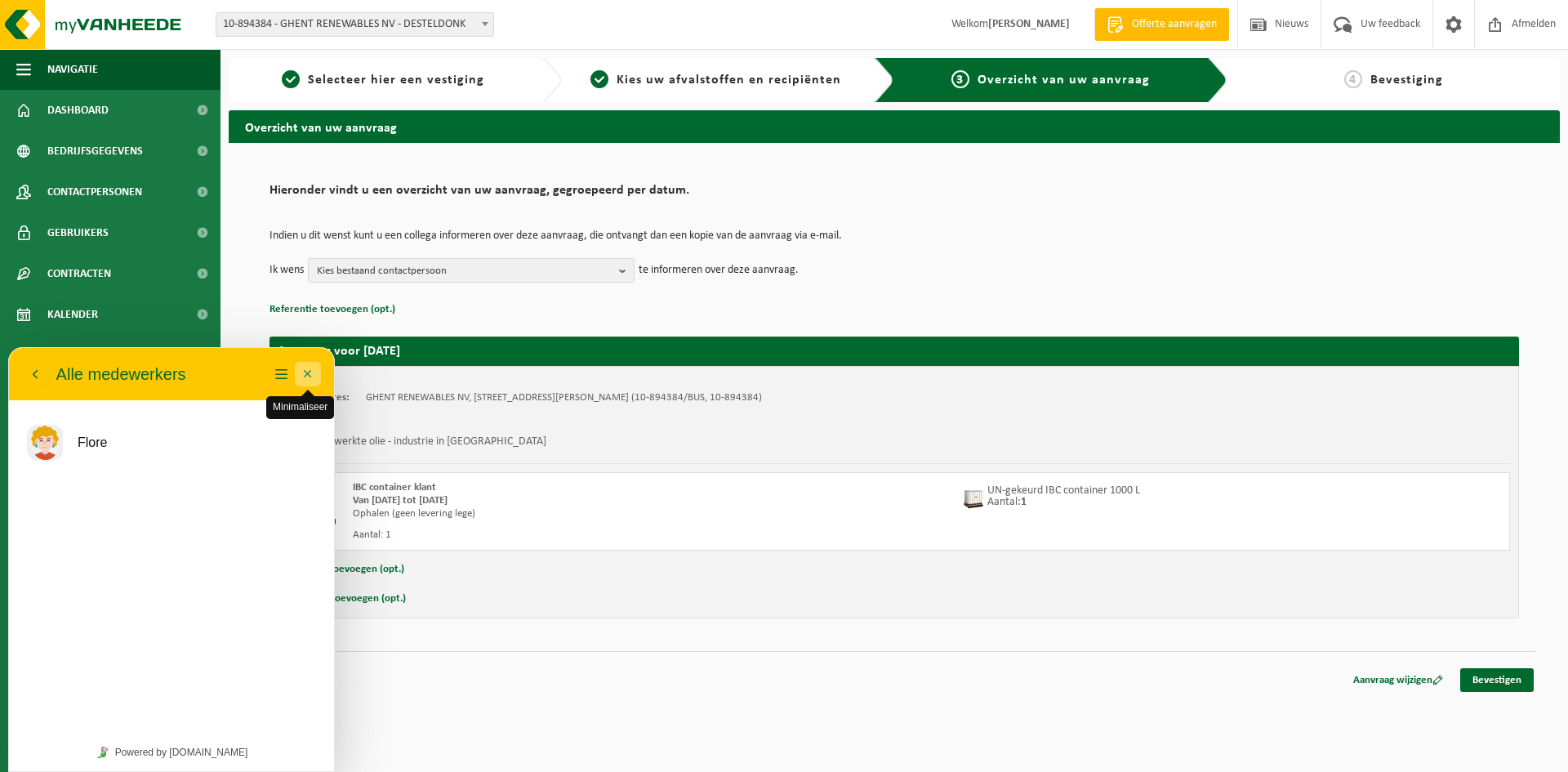
click at [308, 374] on button "Minimaliseer" at bounding box center [308, 374] width 26 height 24
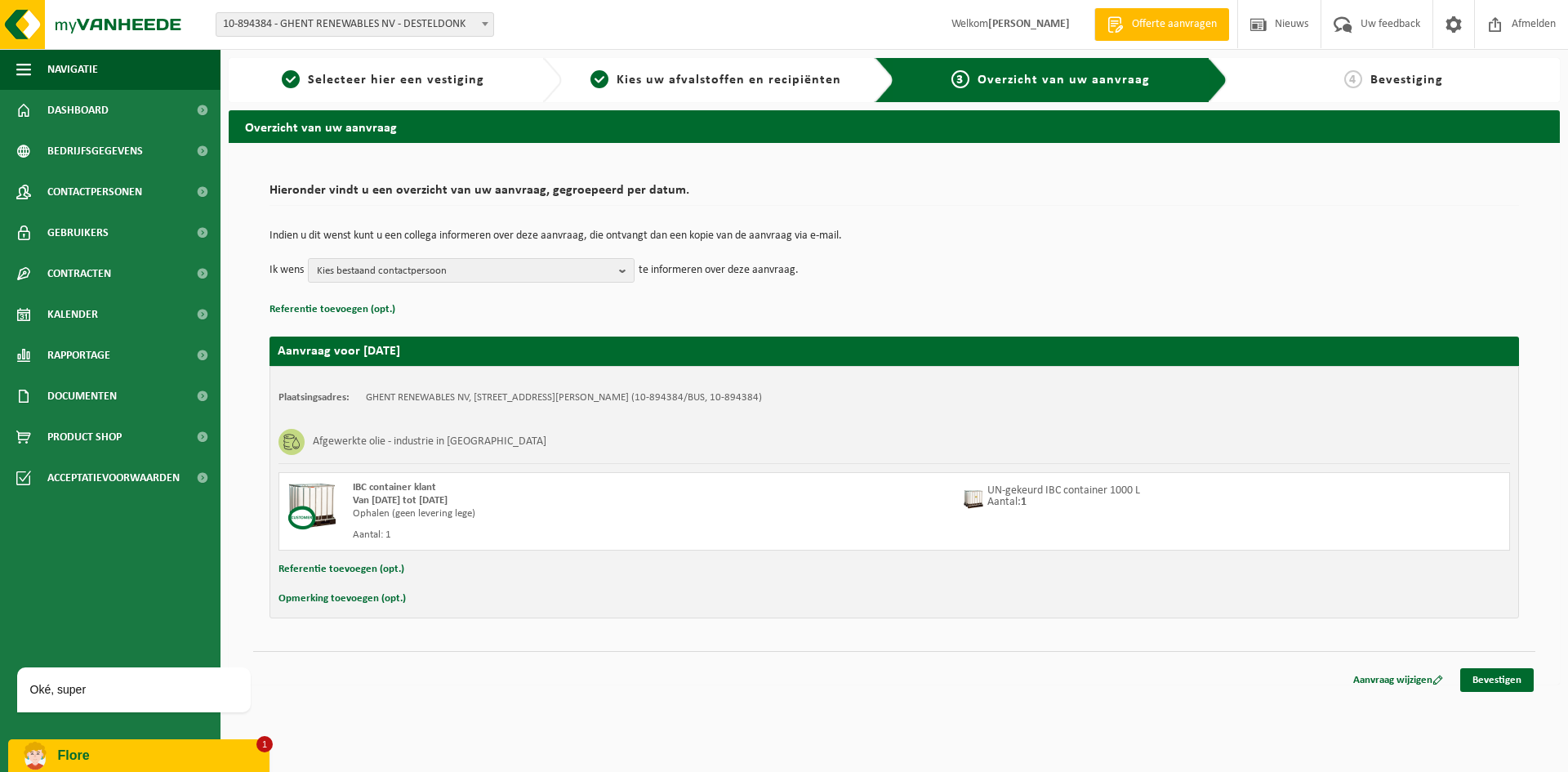
click at [164, 767] on div "Flore" at bounding box center [139, 756] width 237 height 29
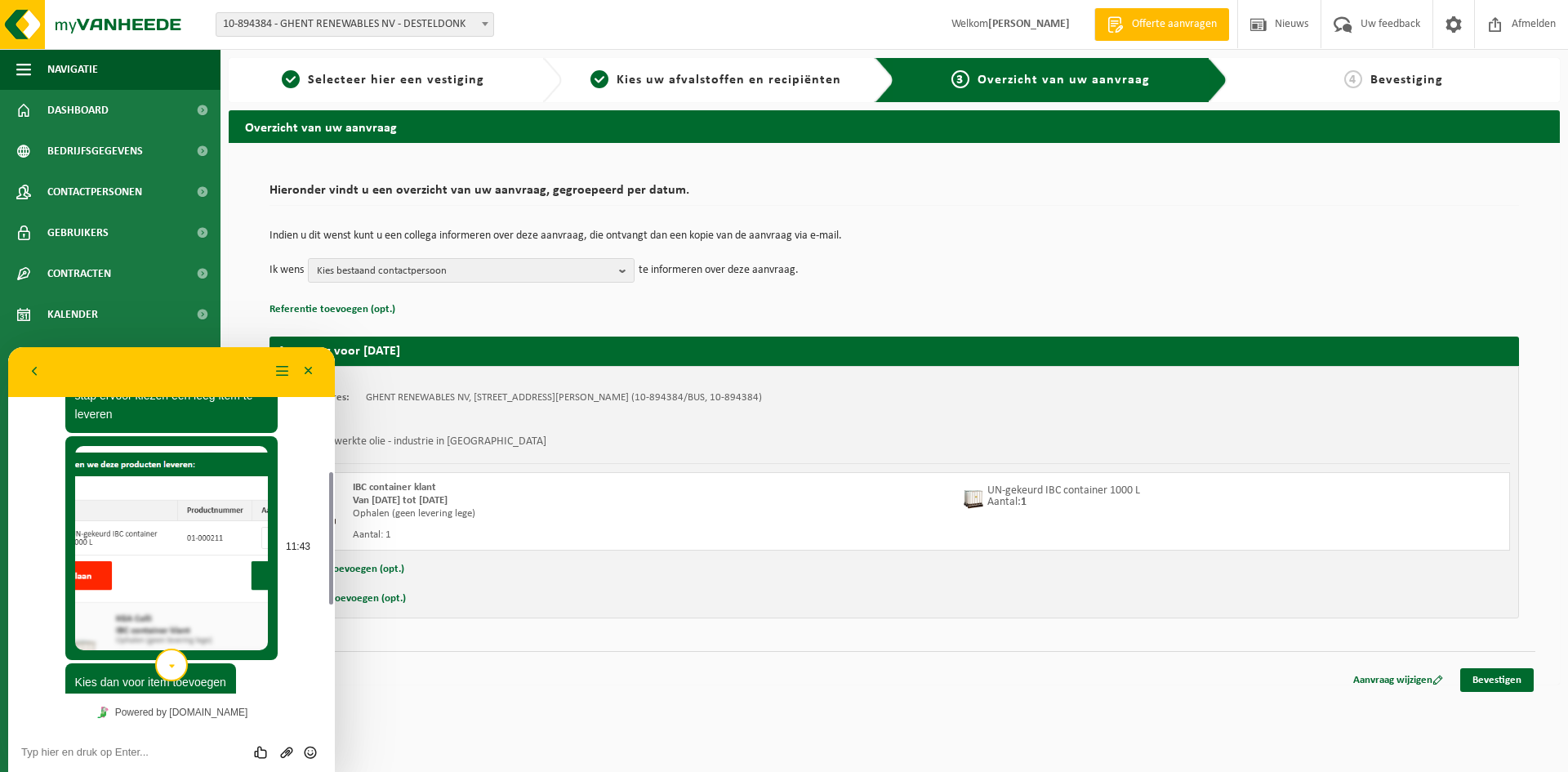
scroll to position [557, 0]
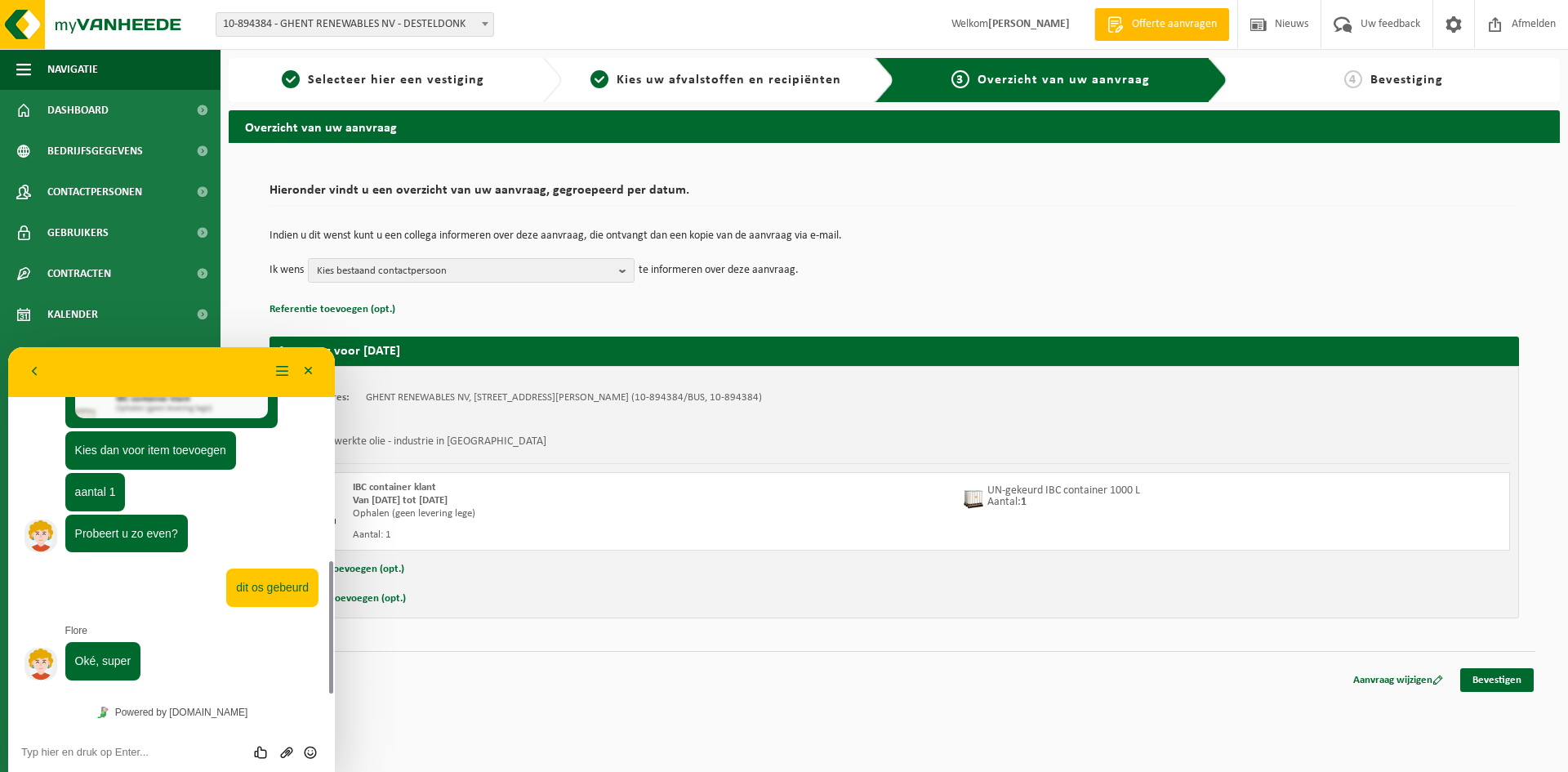
drag, startPoint x: 306, startPoint y: 375, endPoint x: 304, endPoint y: 495, distance: 120.0
click at [304, 495] on div "Terug Menu Minimaliseer Terug Powered by tawk.to Beoordeel deze chat Upload bes…" at bounding box center [171, 559] width 327 height 425
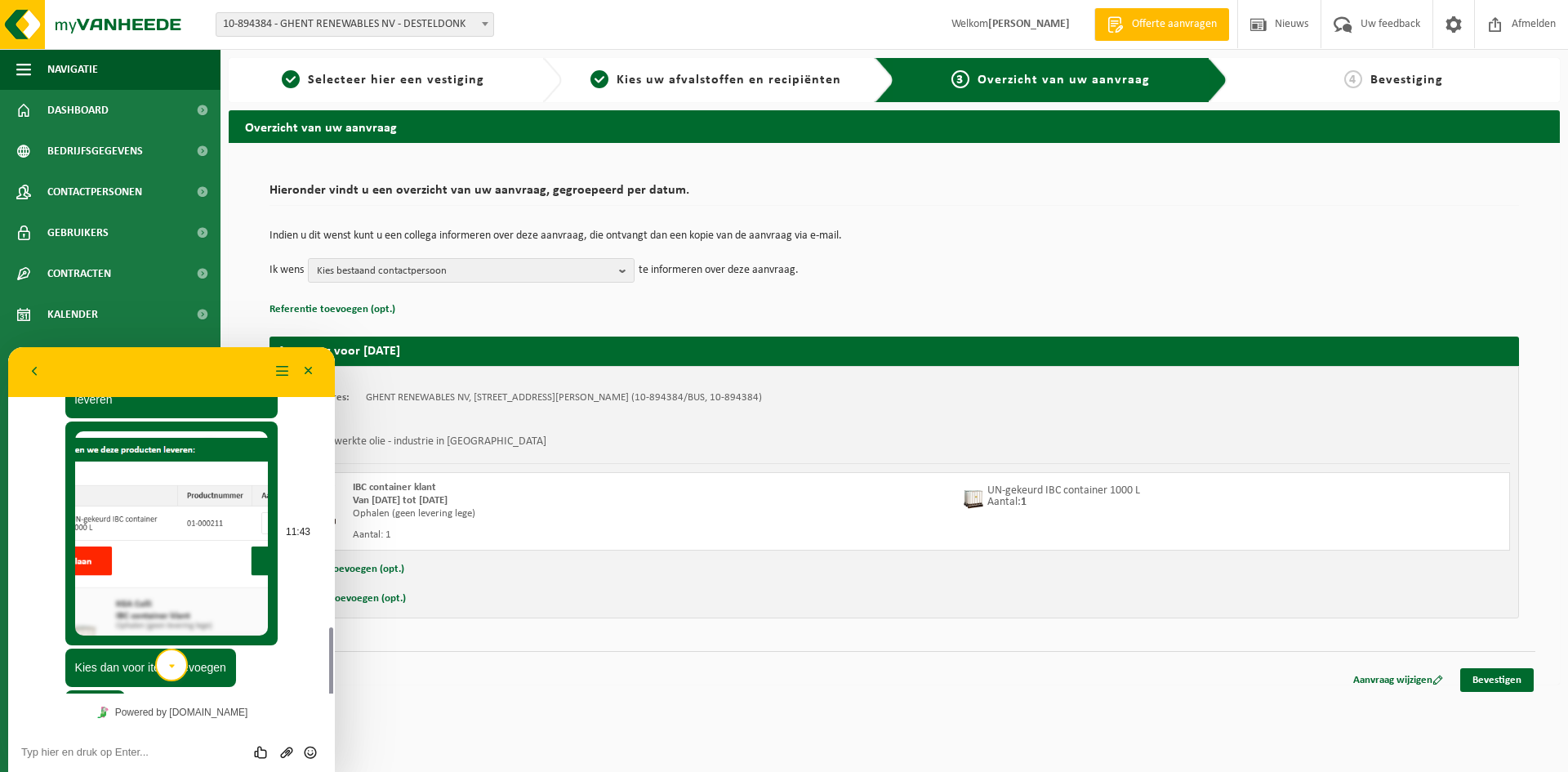
scroll to position [449, 0]
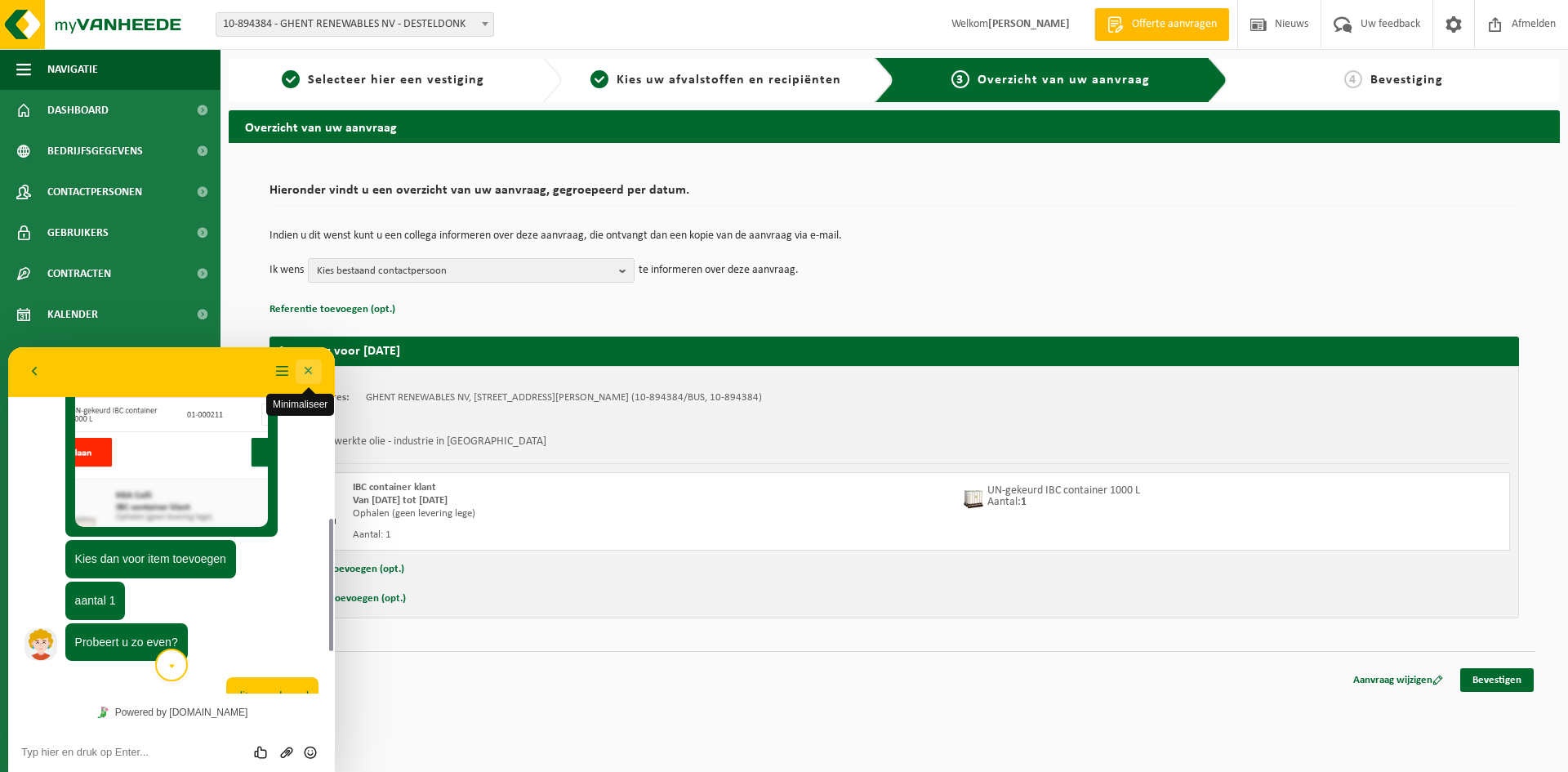
click at [301, 380] on button "Minimaliseer" at bounding box center [308, 371] width 26 height 24
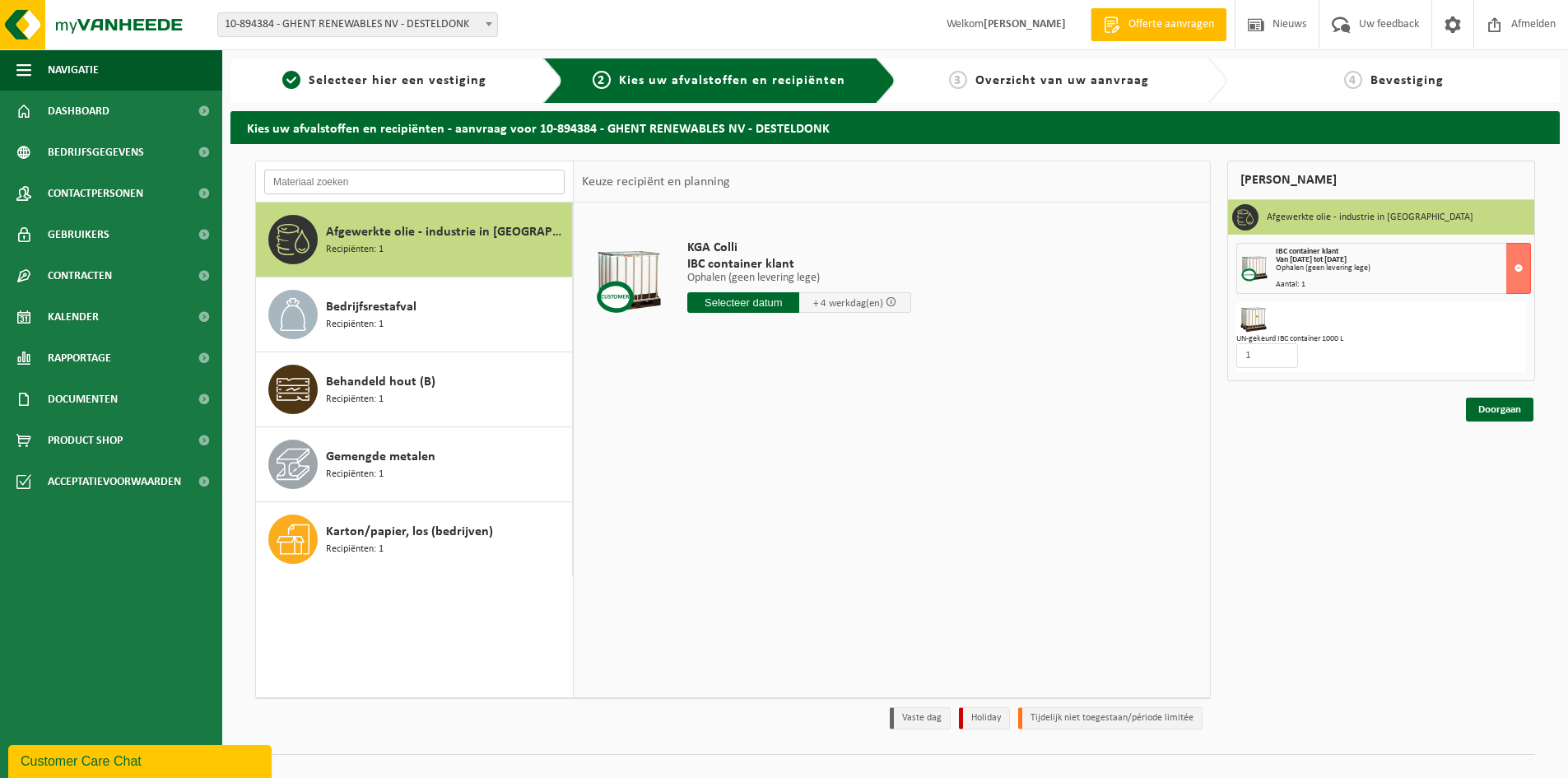
click at [431, 180] on input "text" at bounding box center [414, 181] width 300 height 24
click at [374, 74] on span "Selecteer hier een vestiging" at bounding box center [397, 80] width 178 height 13
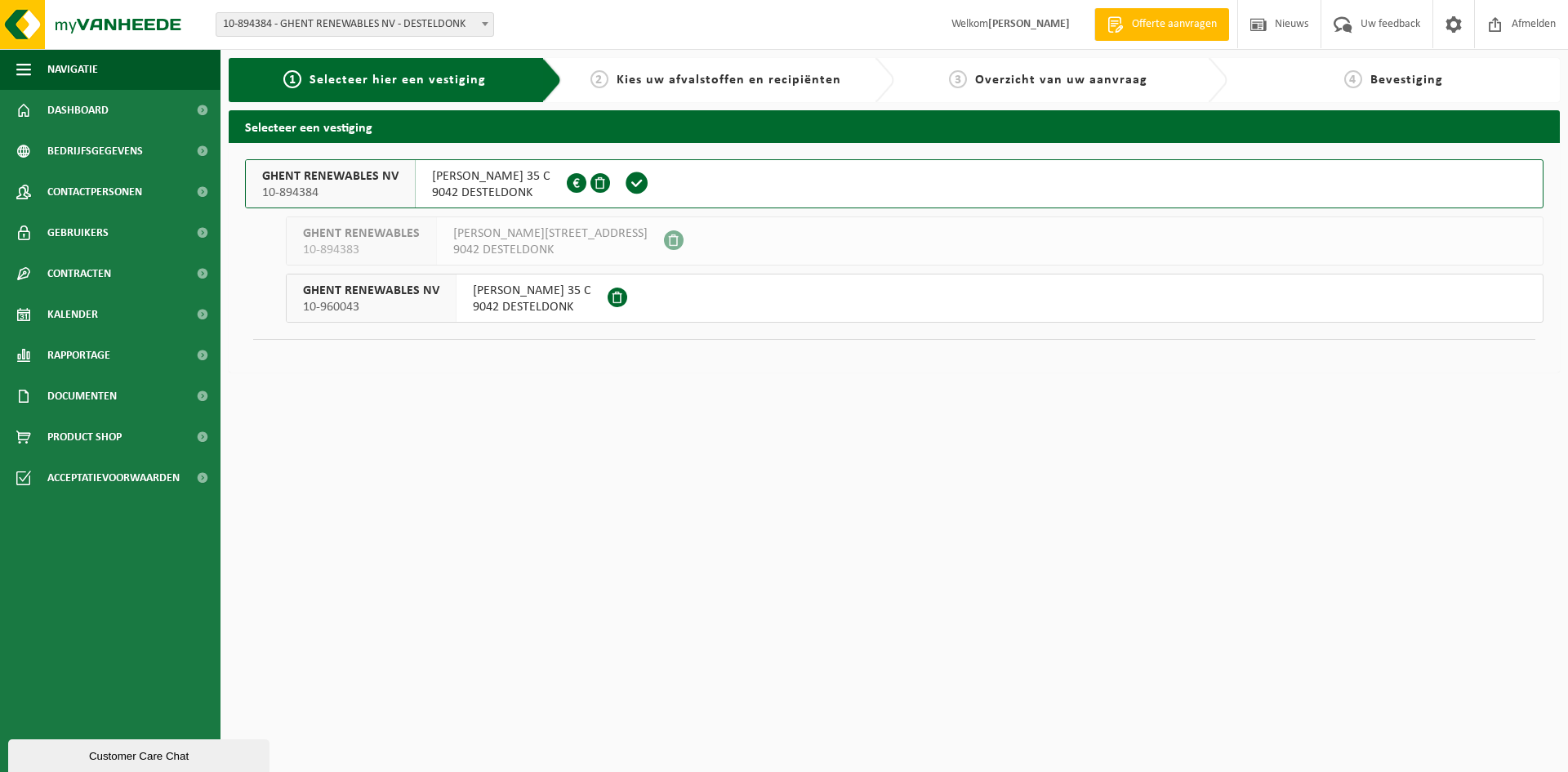
click at [500, 182] on span "CHRISTOFFEL COLUMBUSLAAN 35 C" at bounding box center [490, 176] width 118 height 16
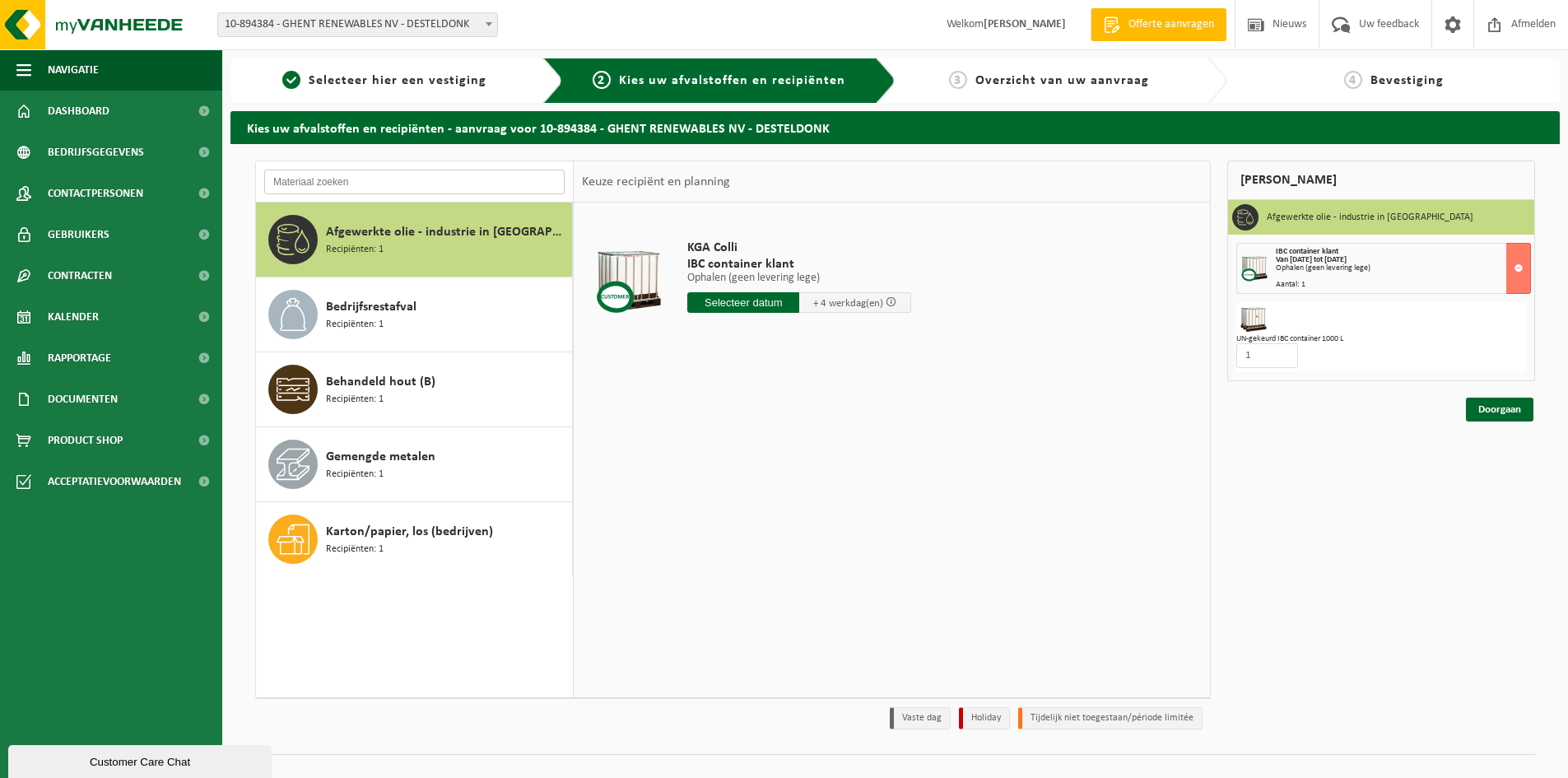
click at [462, 182] on input "text" at bounding box center [414, 181] width 300 height 24
type input "i"
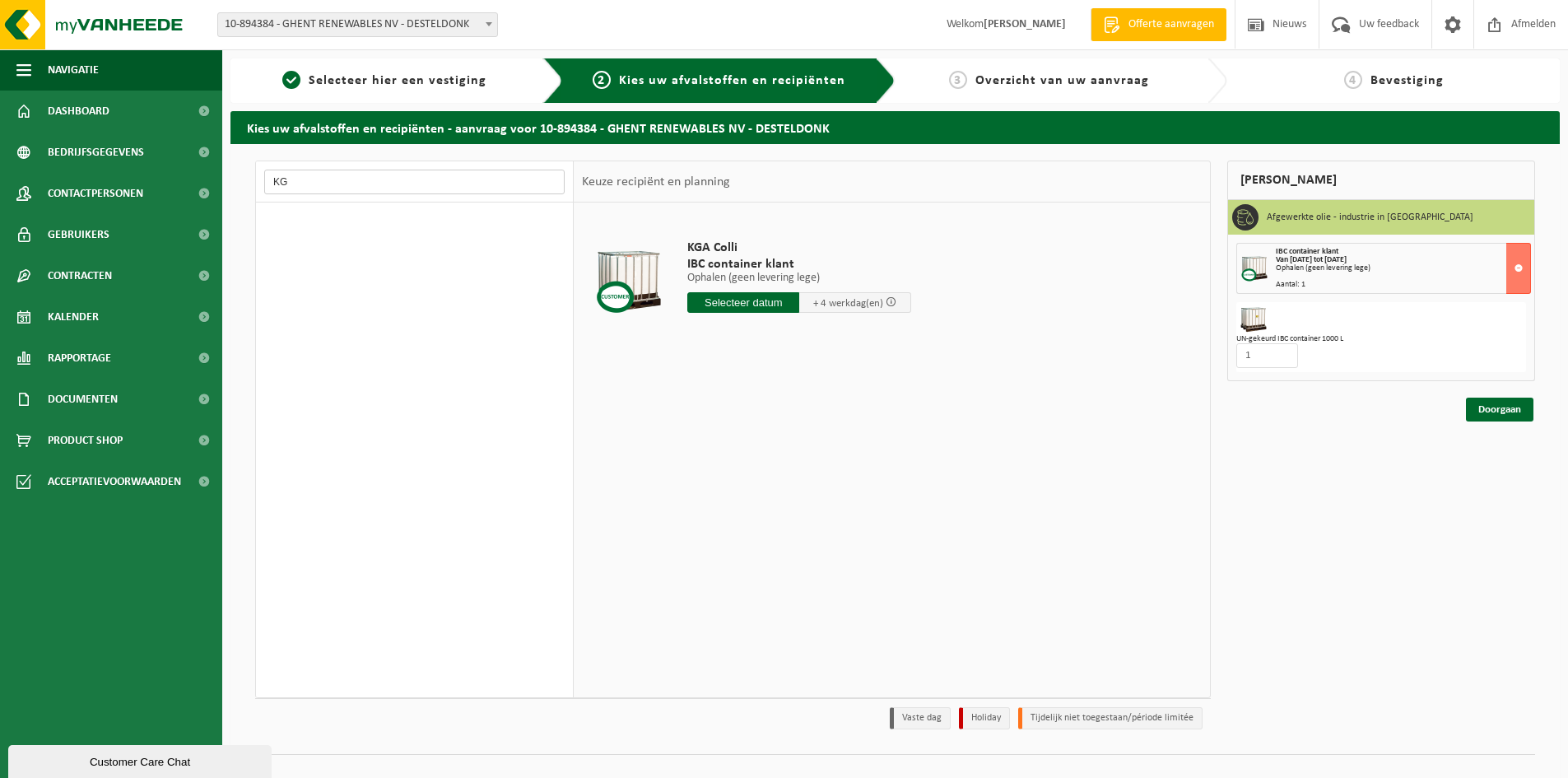
type input "K"
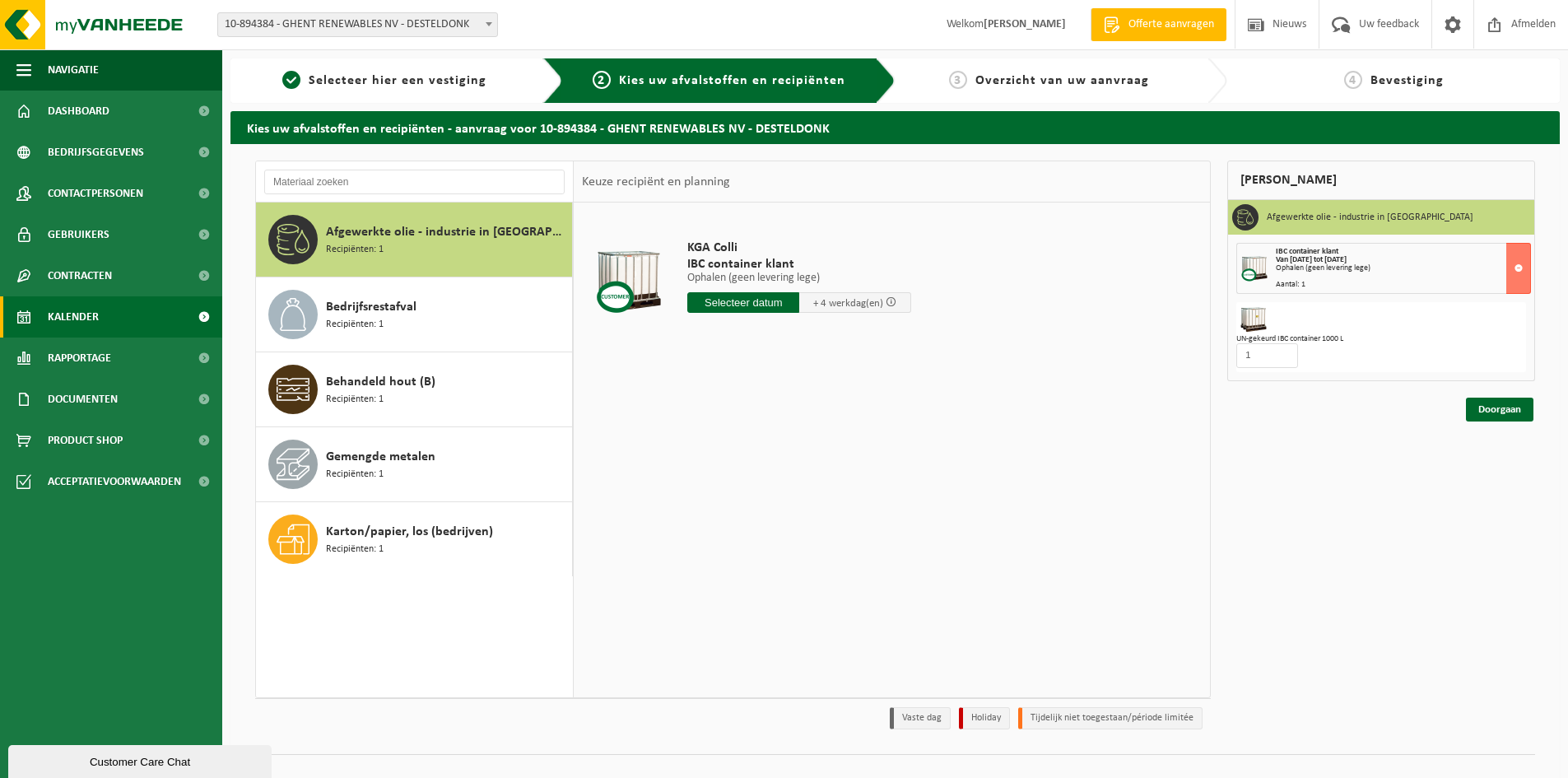
click at [104, 326] on link "Kalender" at bounding box center [111, 316] width 222 height 41
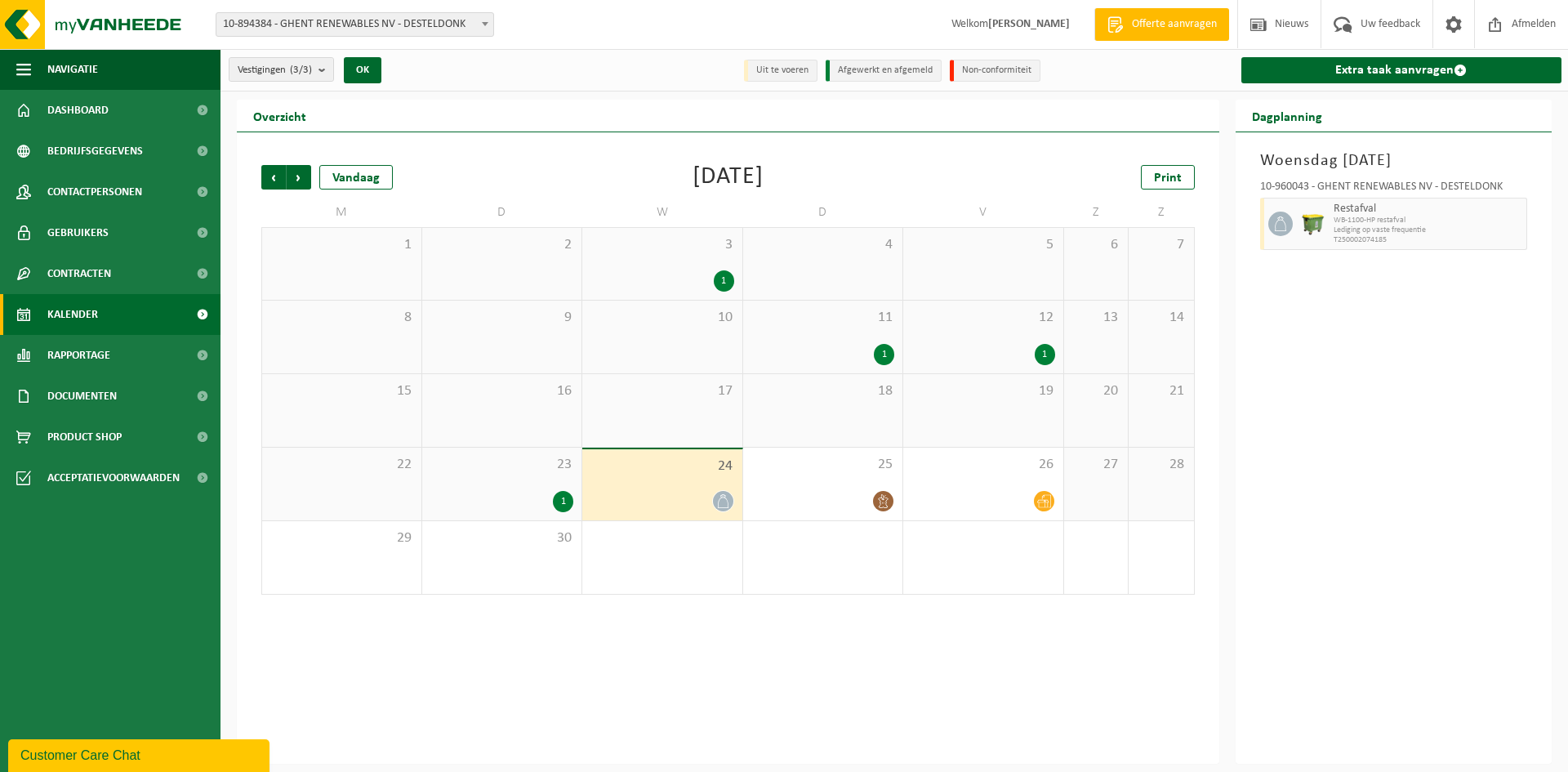
click at [279, 164] on div "Vorige Volgende Vandaag [DATE] Print M D W D V Z Z 1 2 3 1 4 5 6 7 8 9 10 11 1 …" at bounding box center [728, 379] width 949 height 462
click at [273, 187] on span "Vorige" at bounding box center [273, 177] width 24 height 24
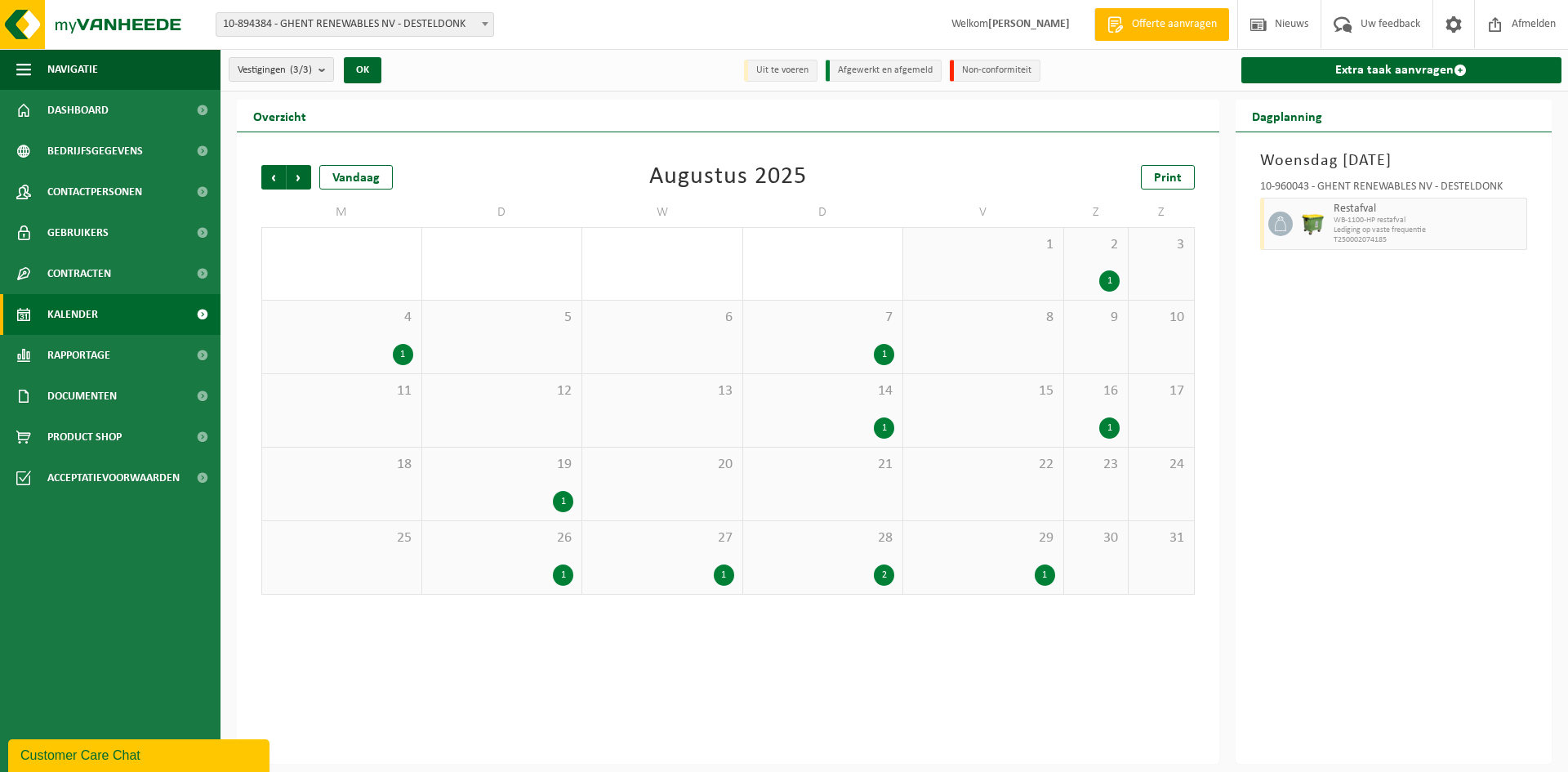
click at [883, 589] on div "28 2" at bounding box center [823, 557] width 160 height 72
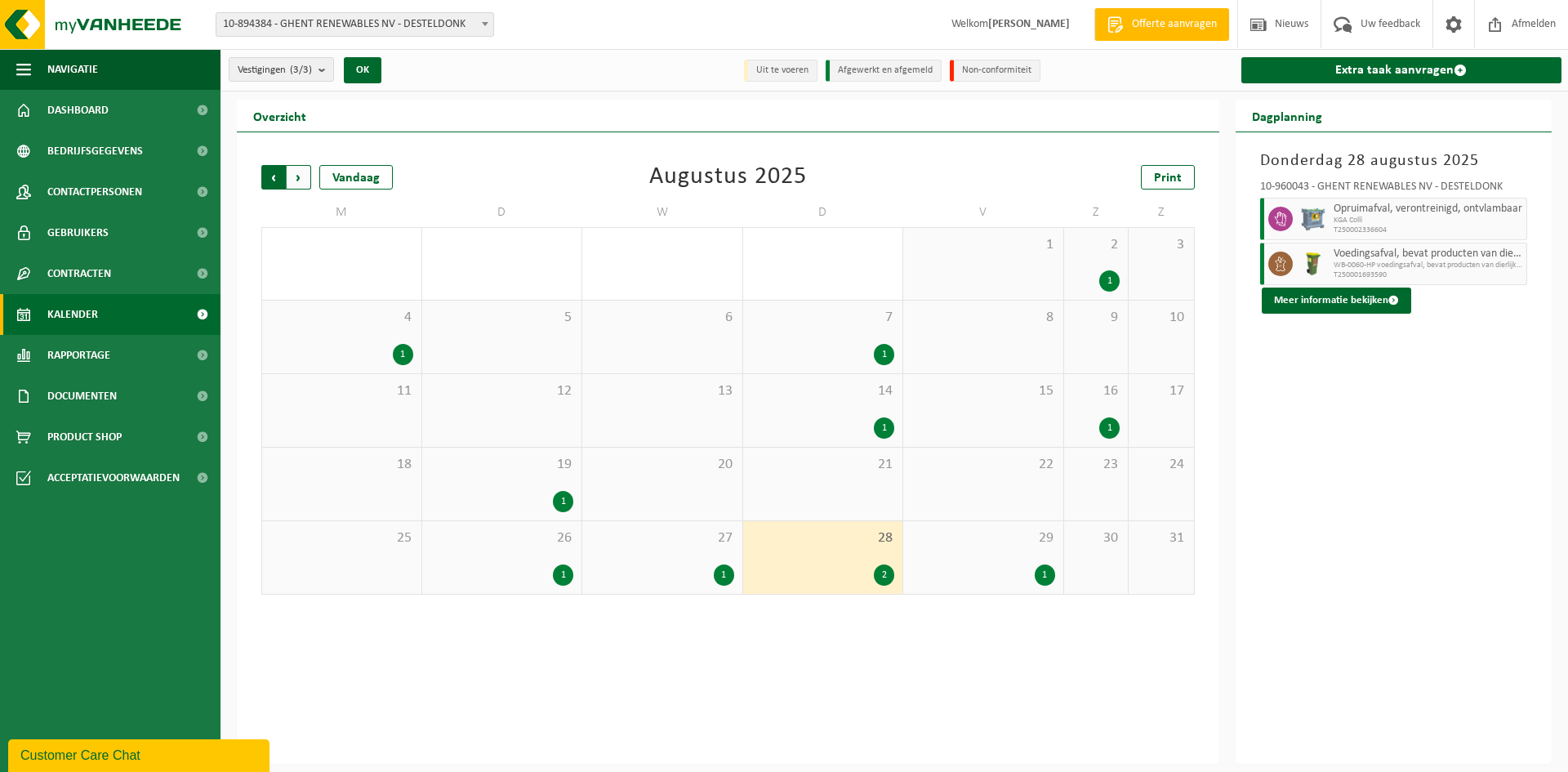
click at [298, 170] on span "Volgende" at bounding box center [299, 177] width 24 height 24
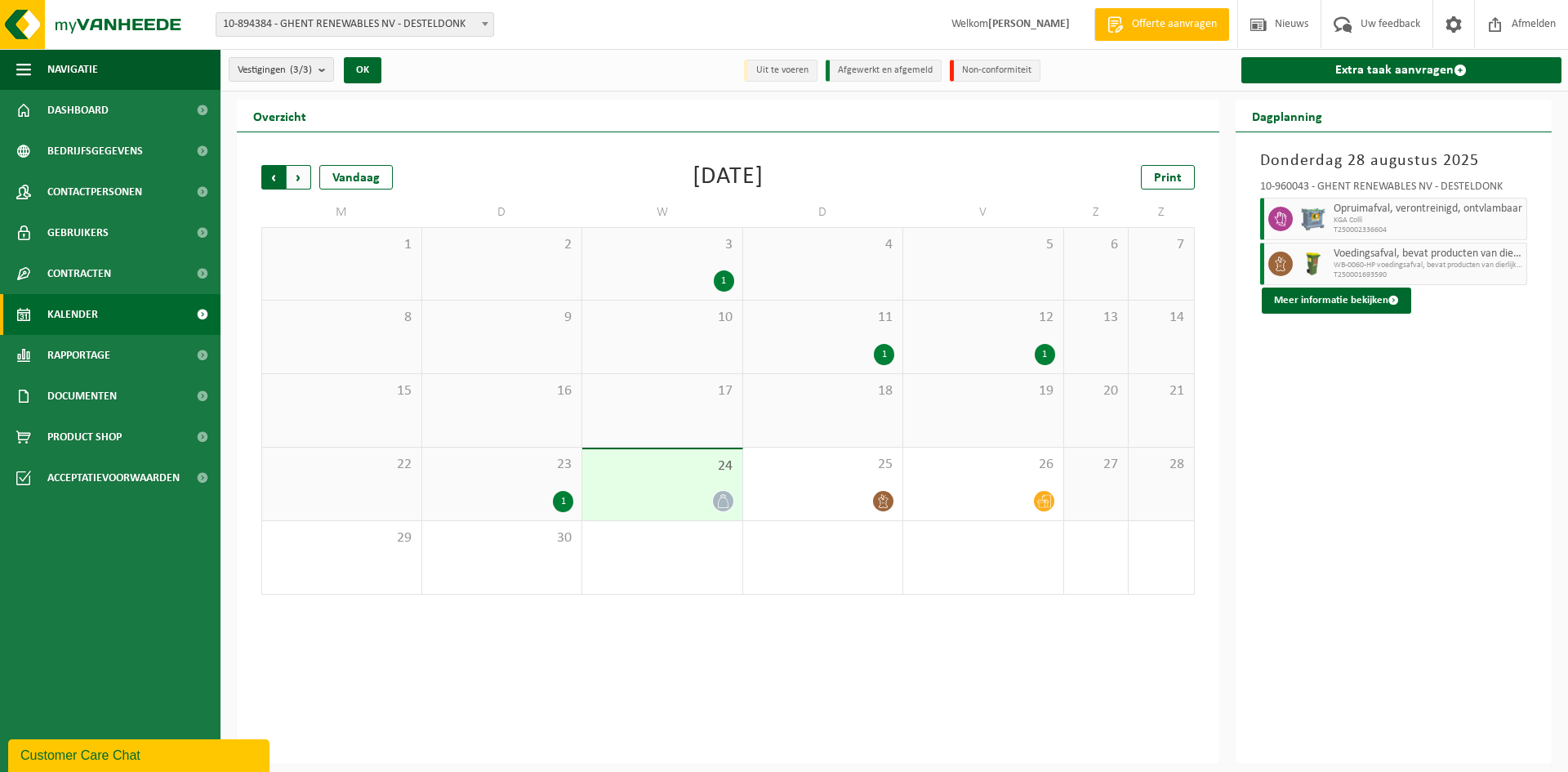
click at [303, 169] on span "Volgende" at bounding box center [299, 177] width 24 height 24
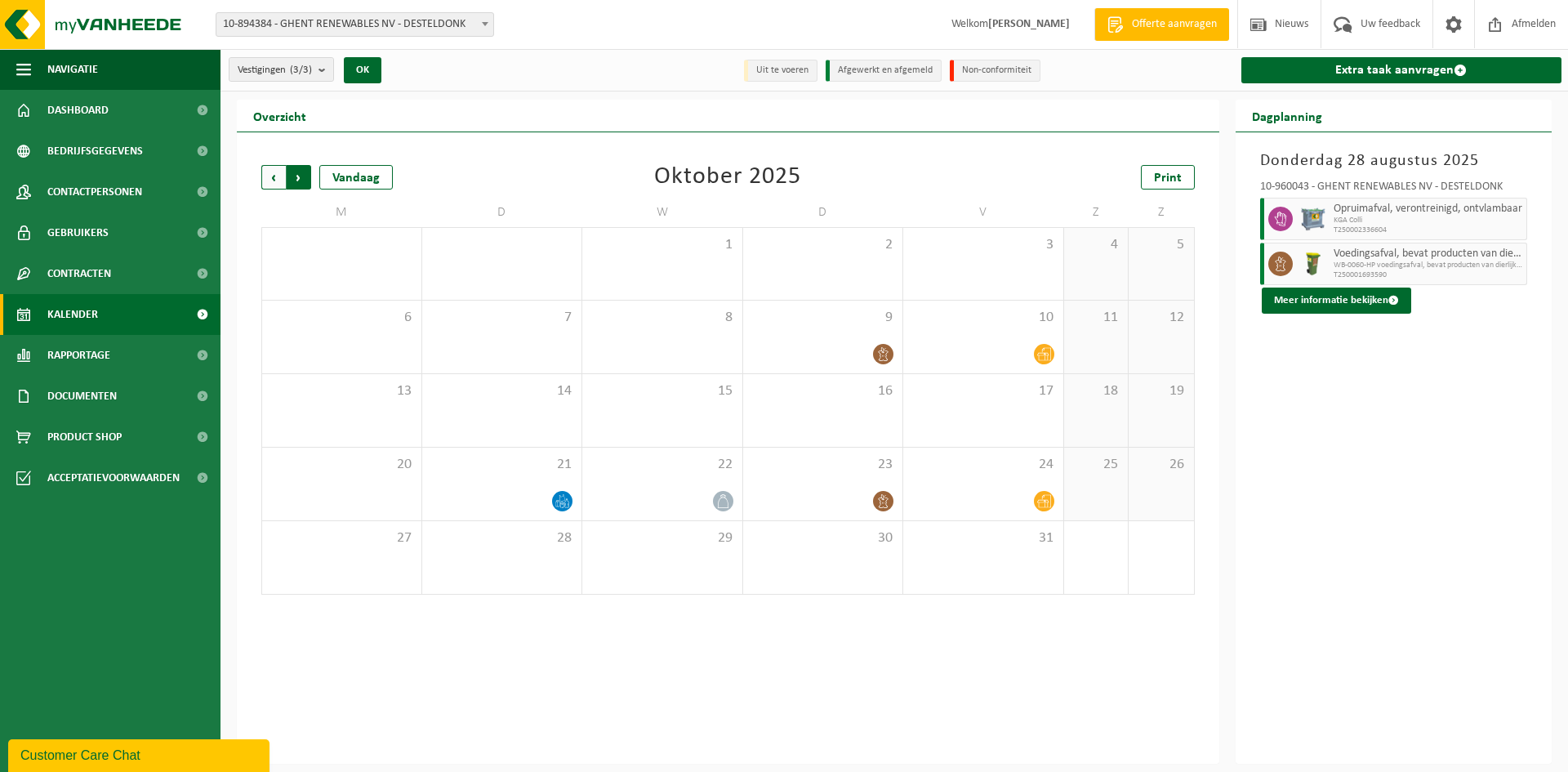
click at [276, 179] on span "Vorige" at bounding box center [273, 177] width 24 height 24
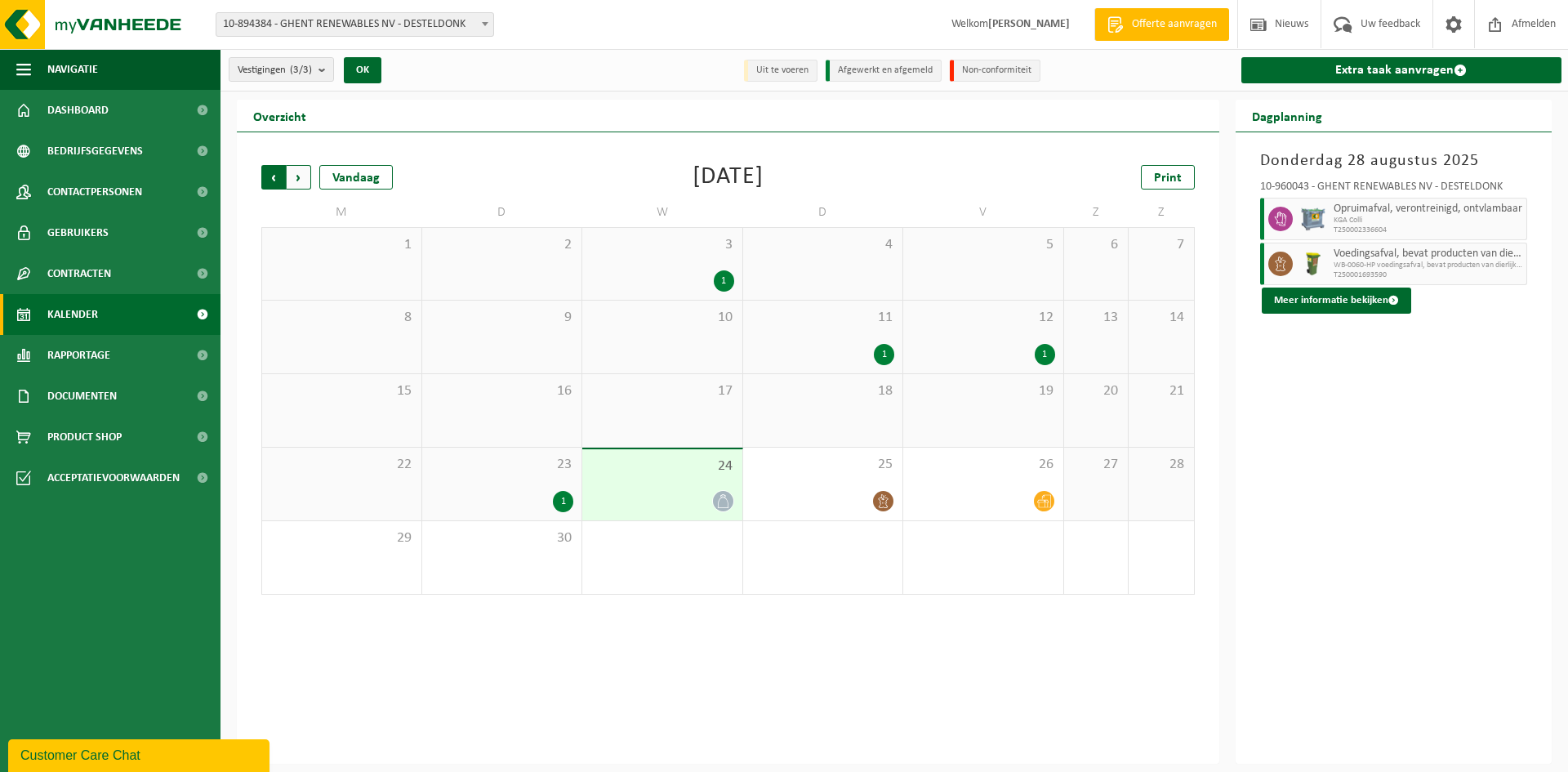
click at [308, 172] on span "Volgende" at bounding box center [299, 177] width 24 height 24
